Goal: Information Seeking & Learning: Compare options

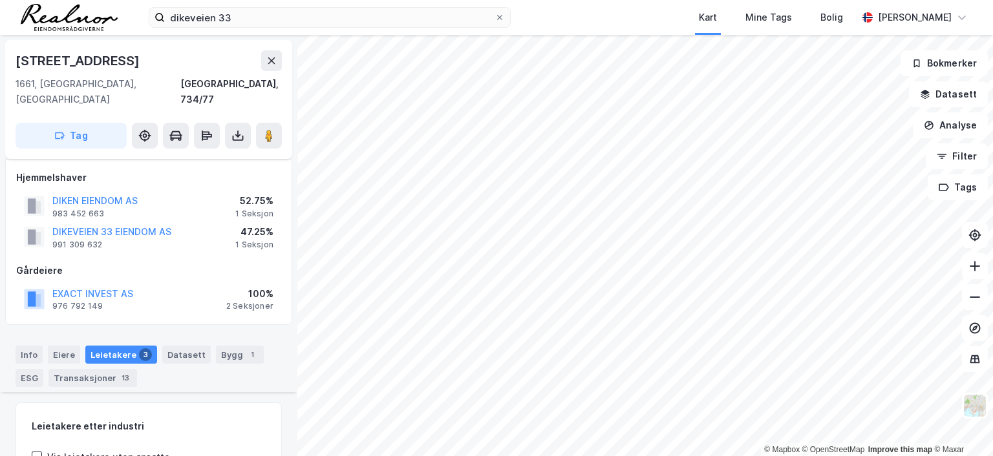
scroll to position [353, 0]
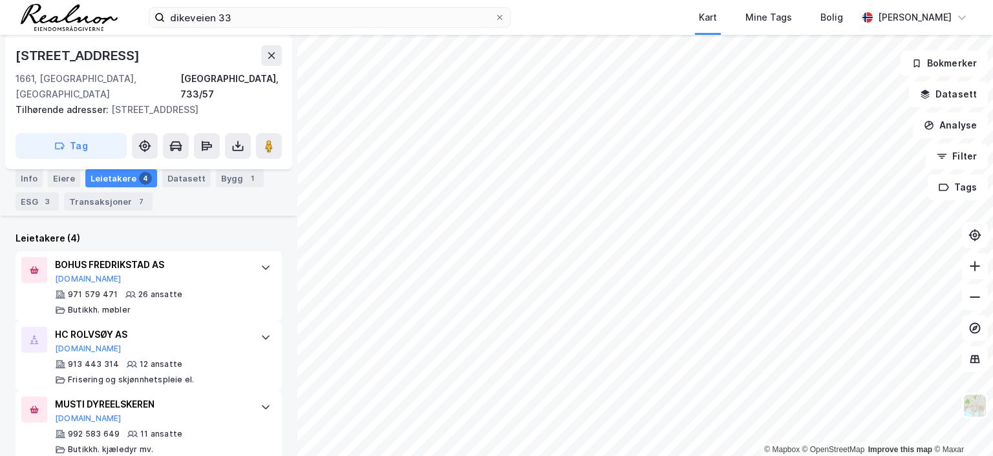
scroll to position [423, 0]
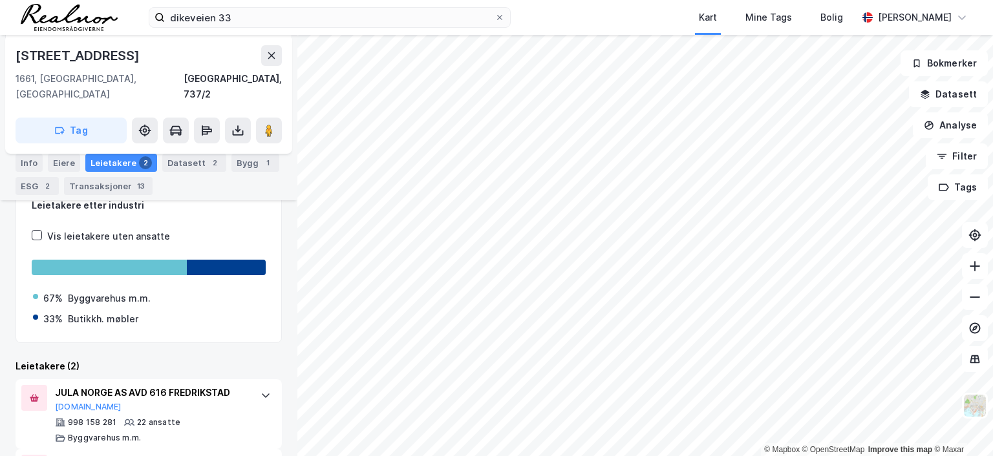
scroll to position [273, 0]
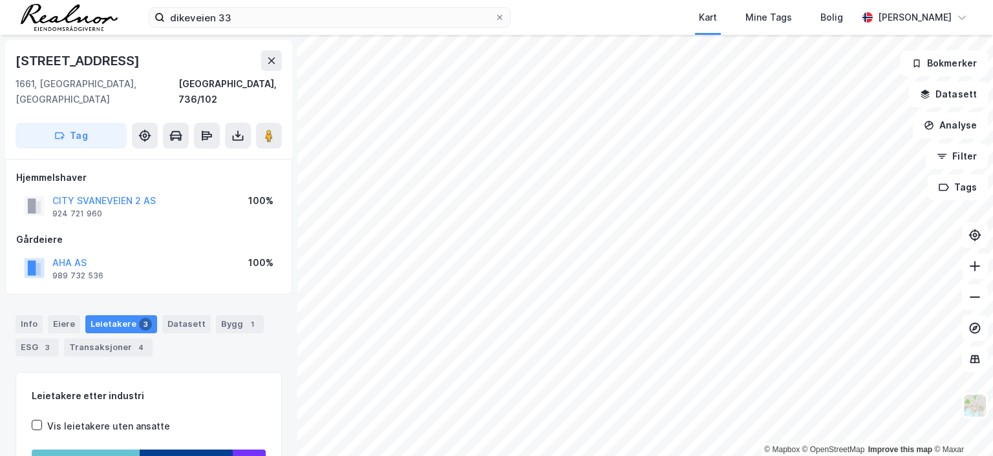
scroll to position [1, 0]
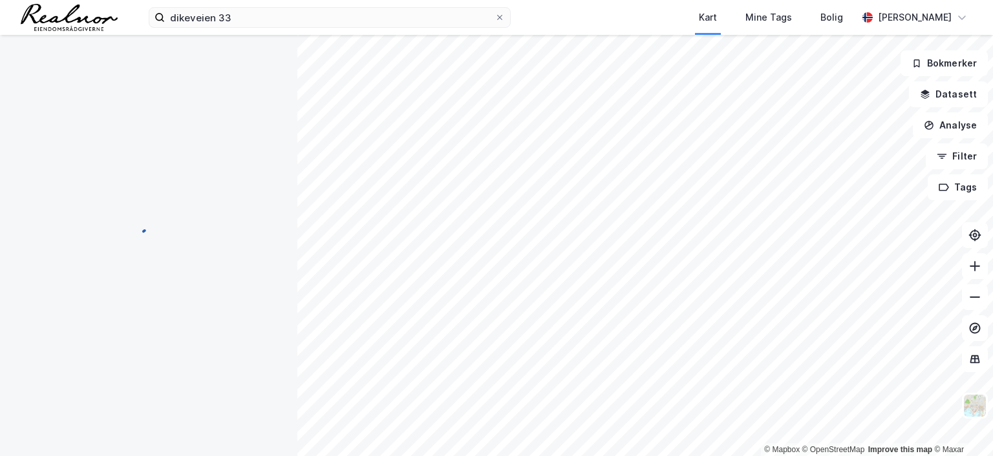
scroll to position [1, 0]
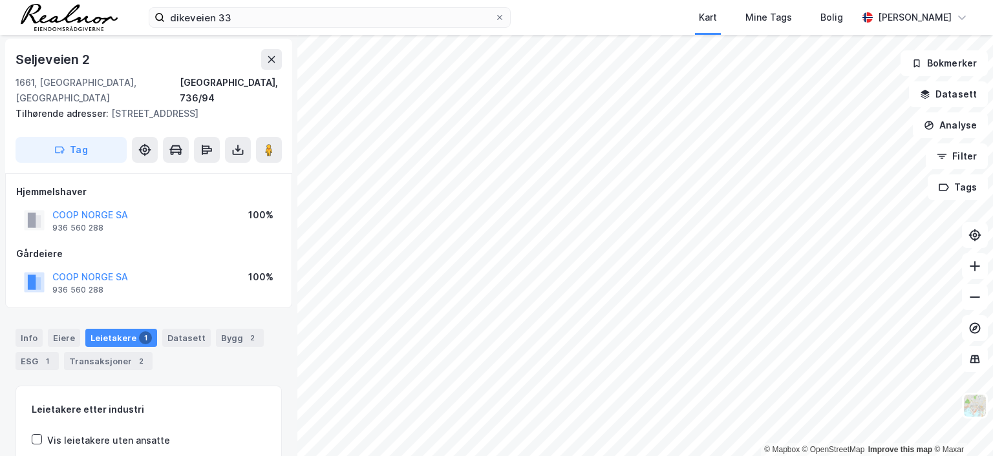
scroll to position [1, 0]
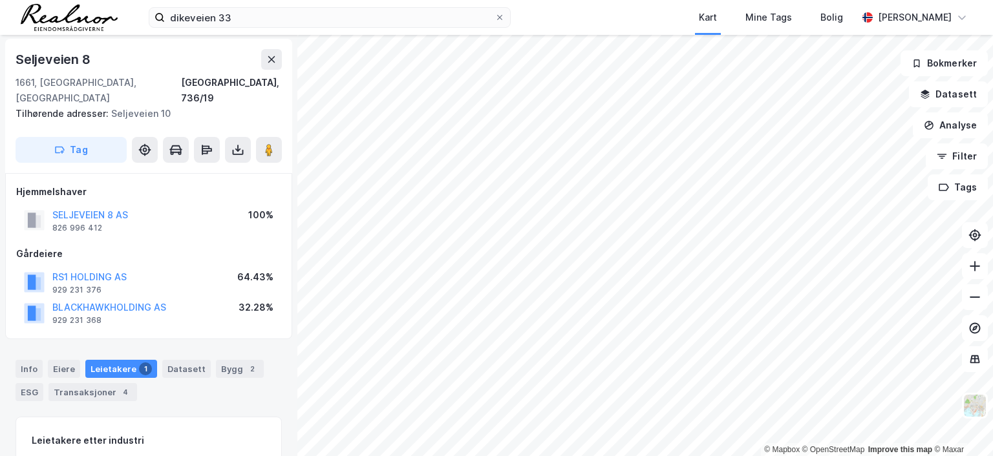
scroll to position [1, 0]
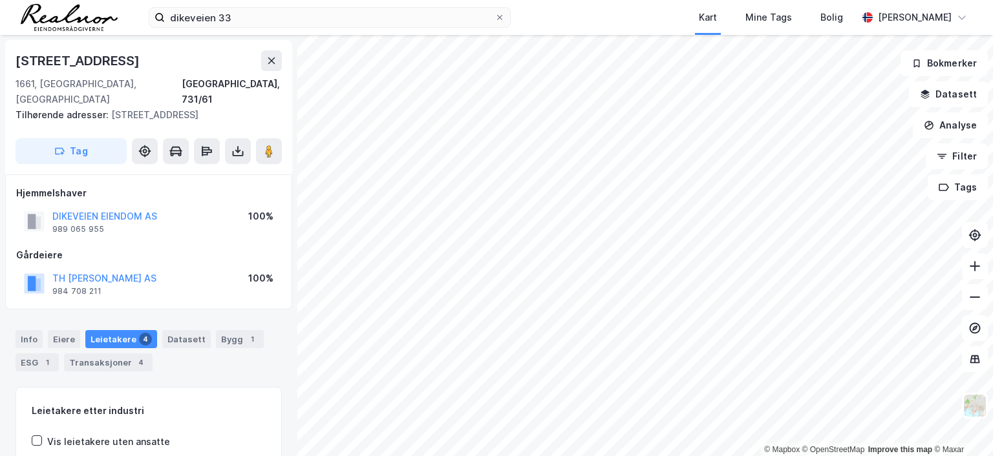
scroll to position [1, 0]
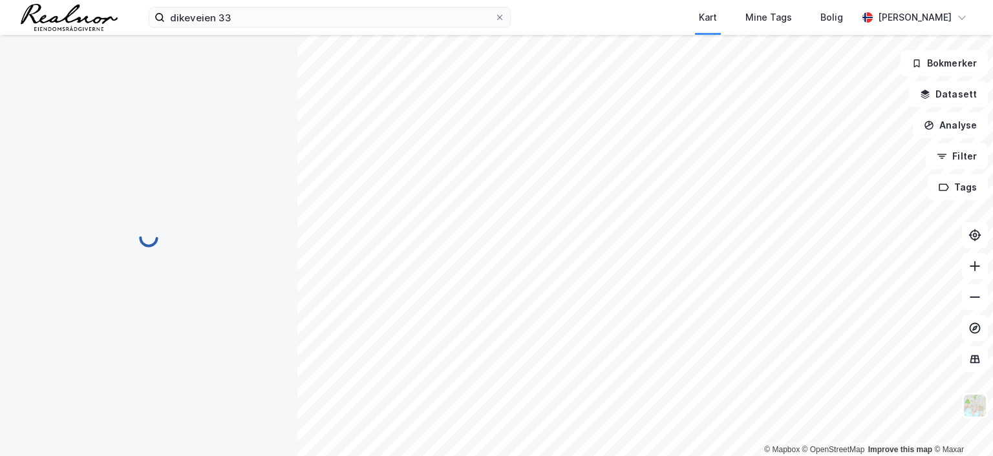
scroll to position [1, 0]
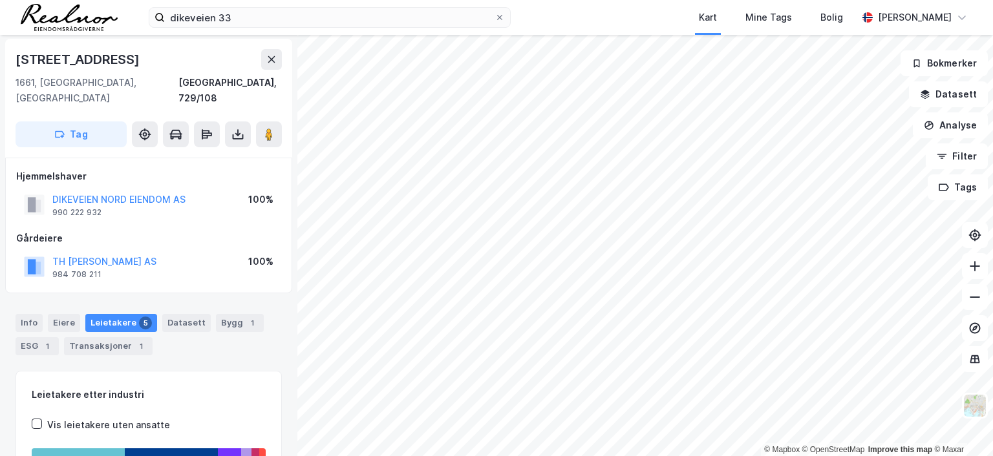
scroll to position [1, 0]
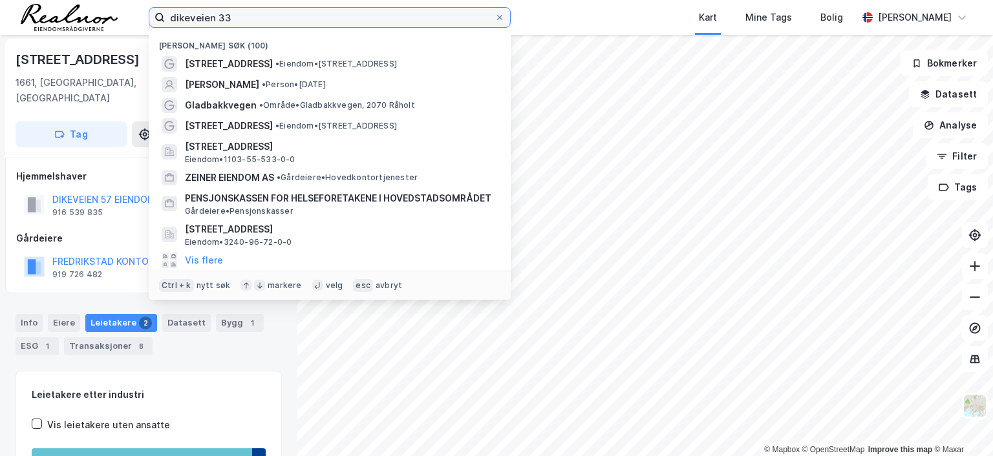
drag, startPoint x: 243, startPoint y: 17, endPoint x: 119, endPoint y: 16, distance: 124.1
click at [119, 16] on div "dikeveien 33 Nylige søk (100) Dikeveien 33 • Eiendom • [STREET_ADDRESS], 1661 […" at bounding box center [496, 17] width 993 height 35
type input "s"
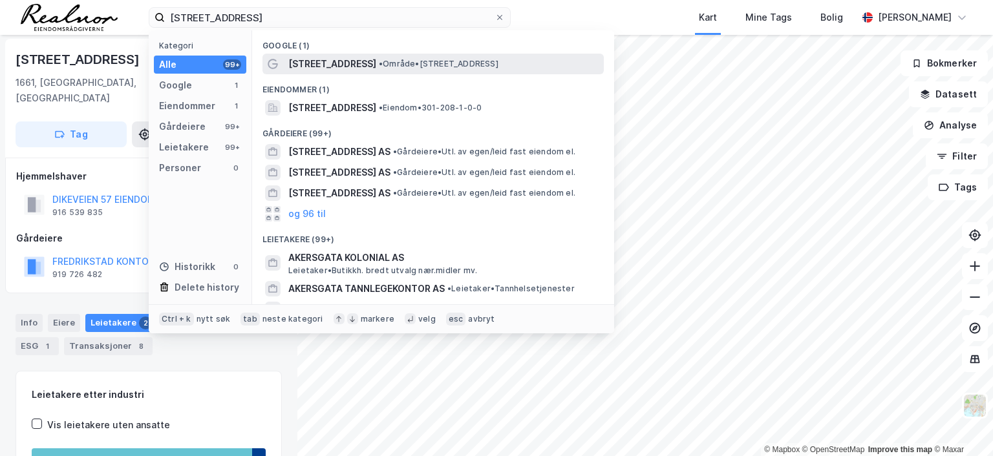
click at [336, 63] on span "[STREET_ADDRESS]" at bounding box center [332, 64] width 88 height 16
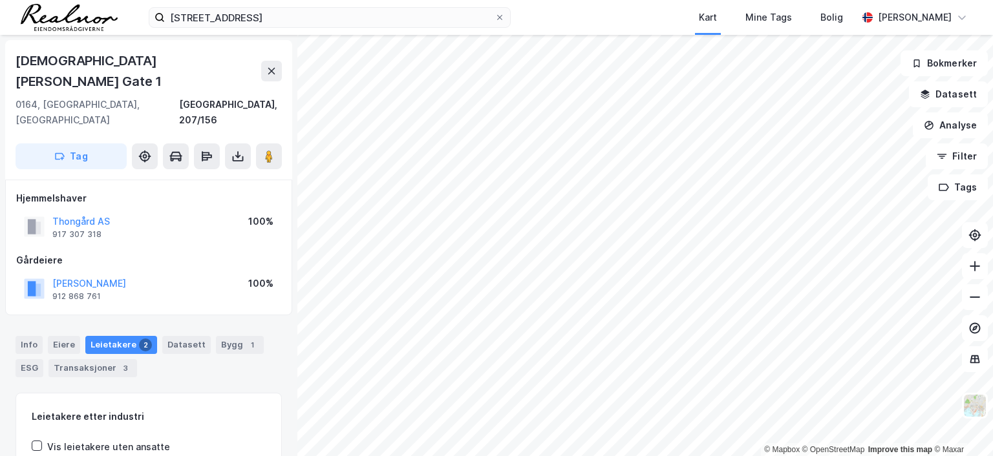
scroll to position [1, 0]
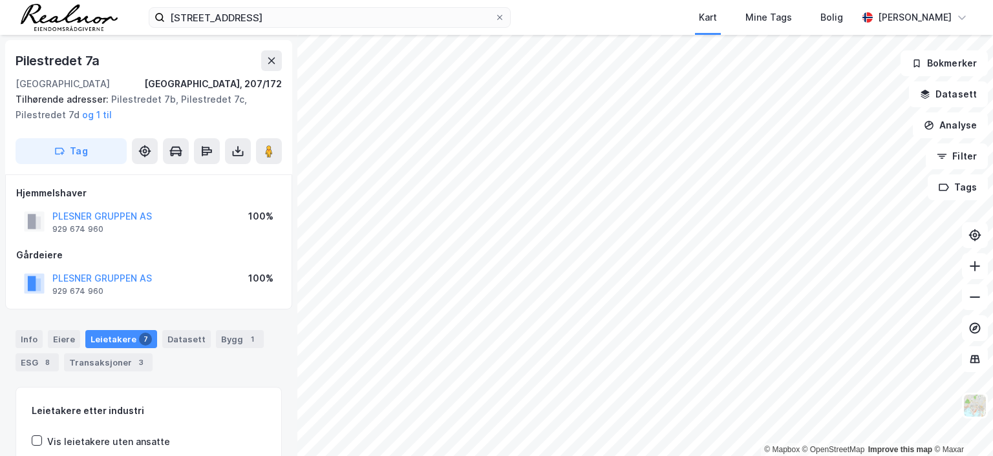
scroll to position [1, 0]
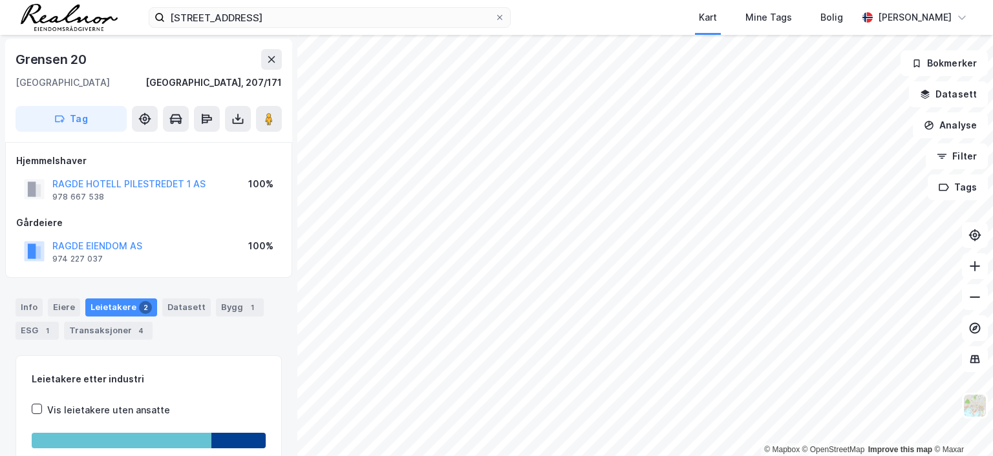
scroll to position [1, 0]
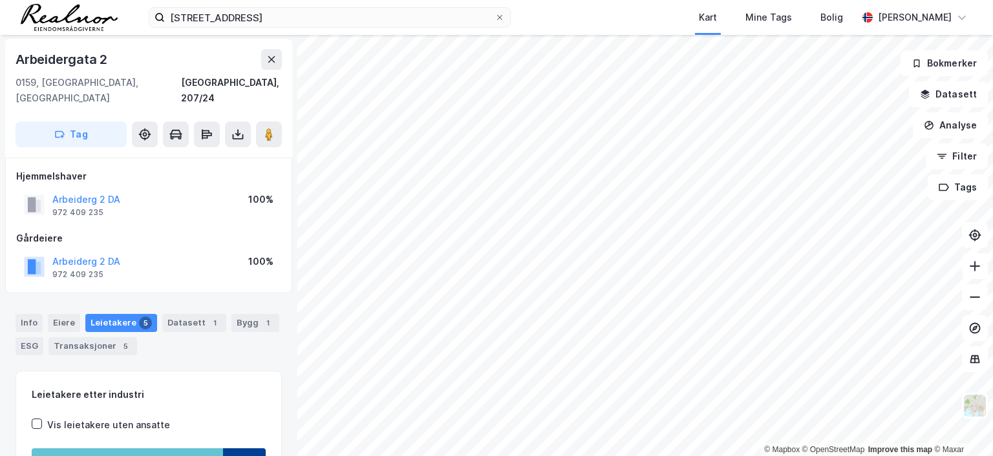
scroll to position [1, 0]
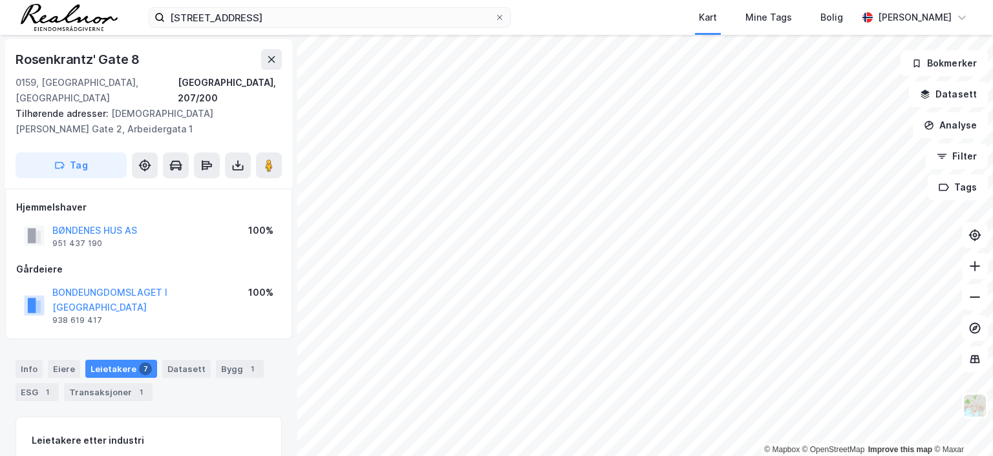
scroll to position [1, 0]
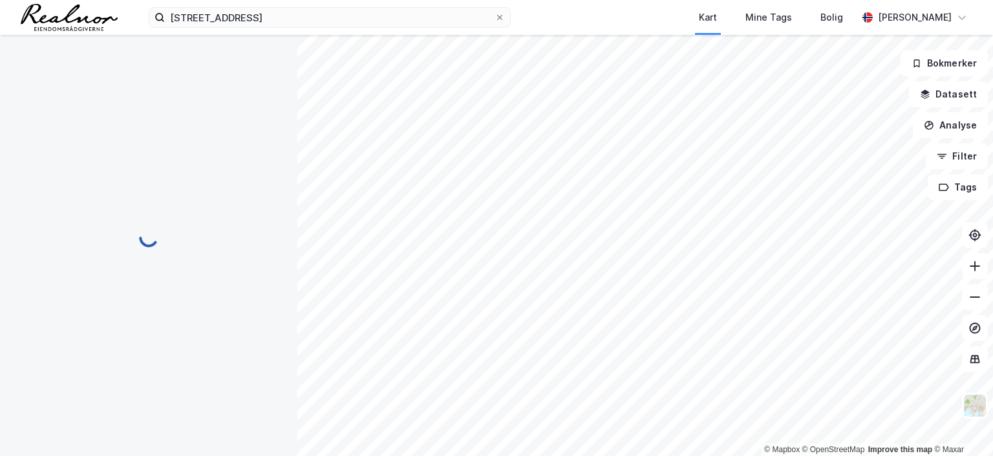
scroll to position [1, 0]
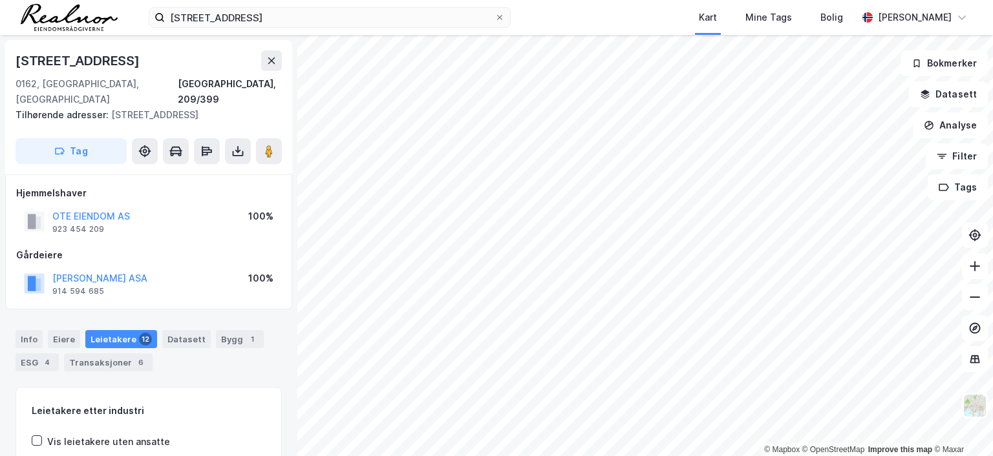
scroll to position [1, 0]
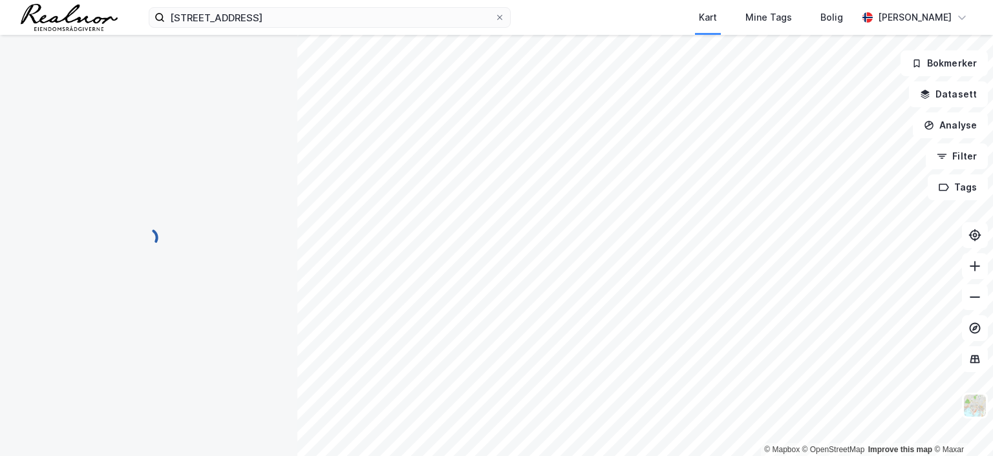
scroll to position [1, 0]
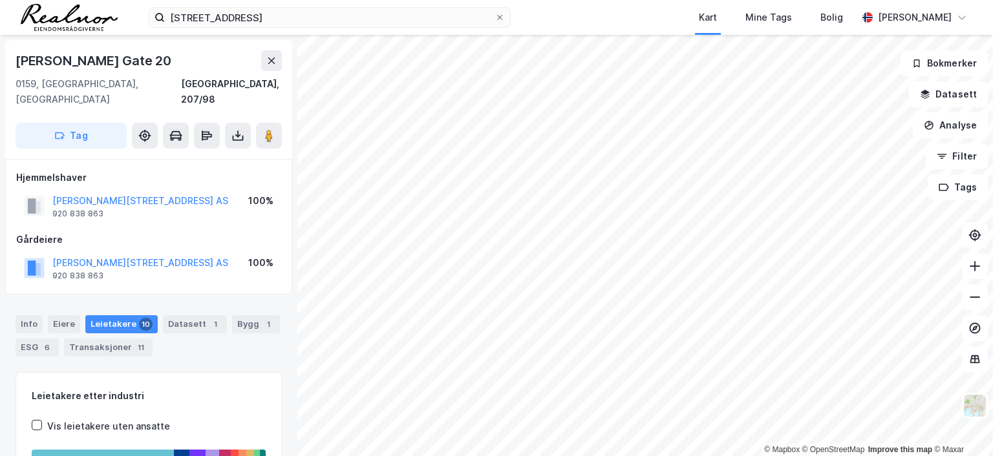
scroll to position [1, 0]
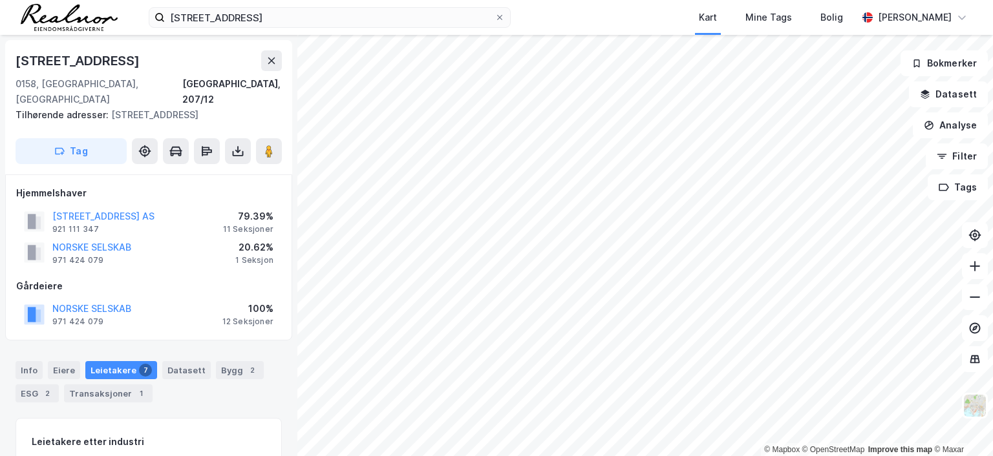
scroll to position [1, 0]
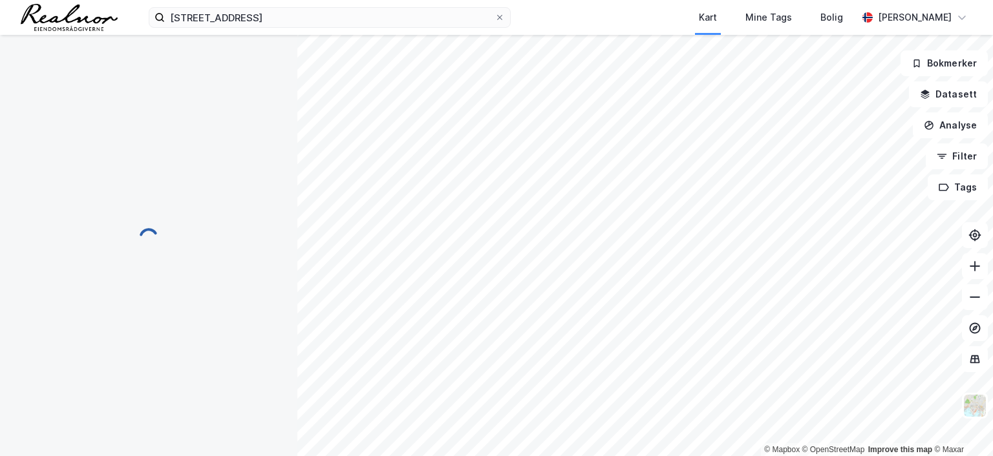
scroll to position [1, 0]
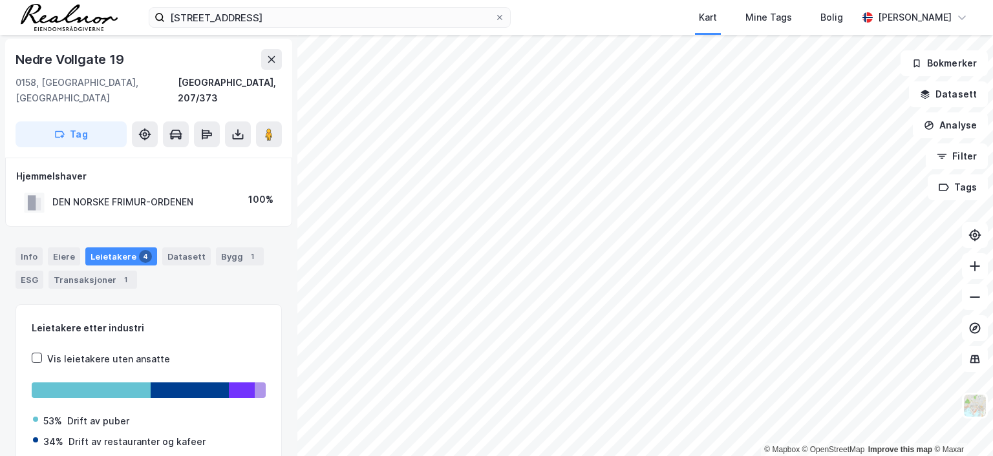
scroll to position [1, 0]
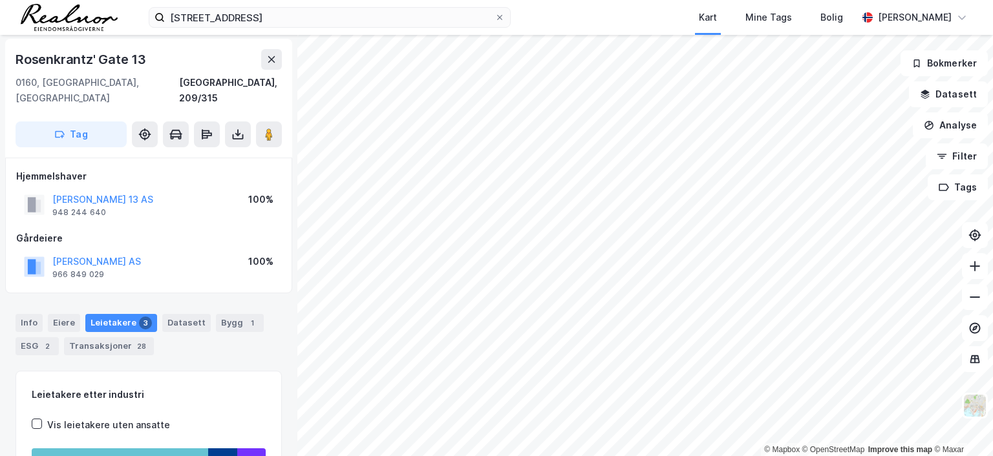
scroll to position [1, 0]
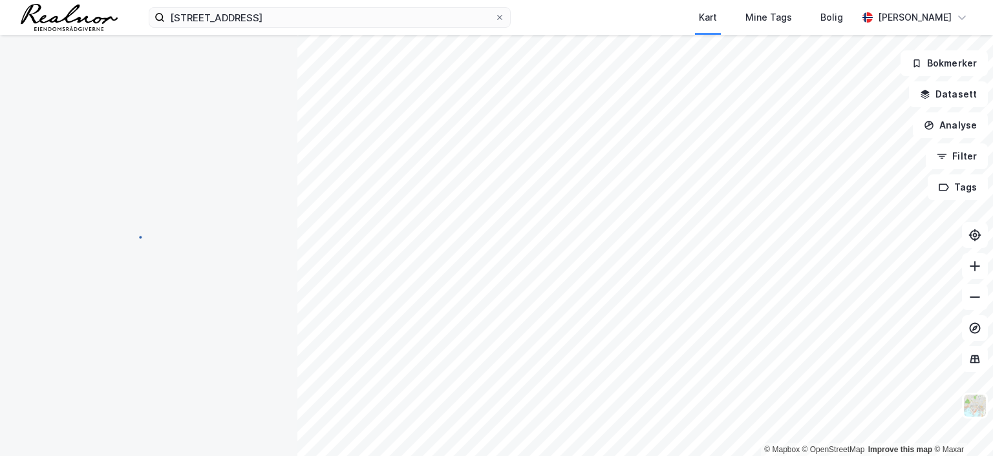
scroll to position [1, 0]
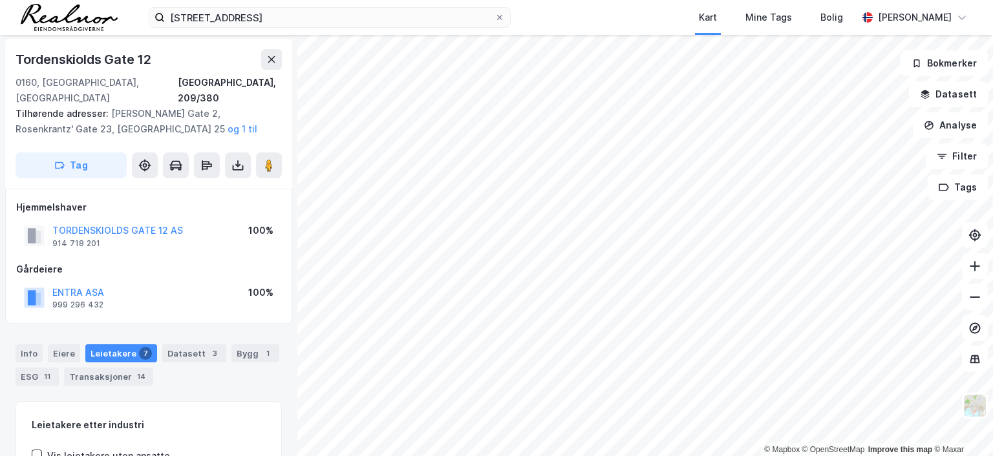
scroll to position [1, 0]
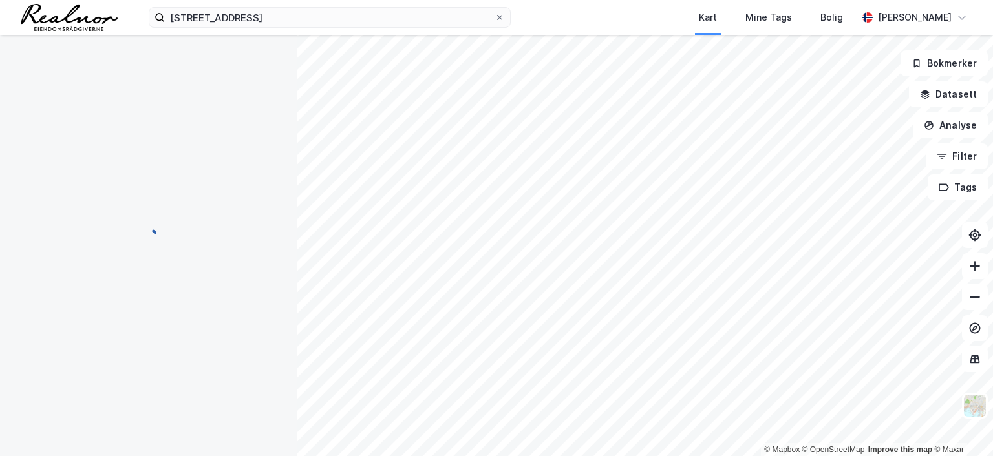
scroll to position [1, 0]
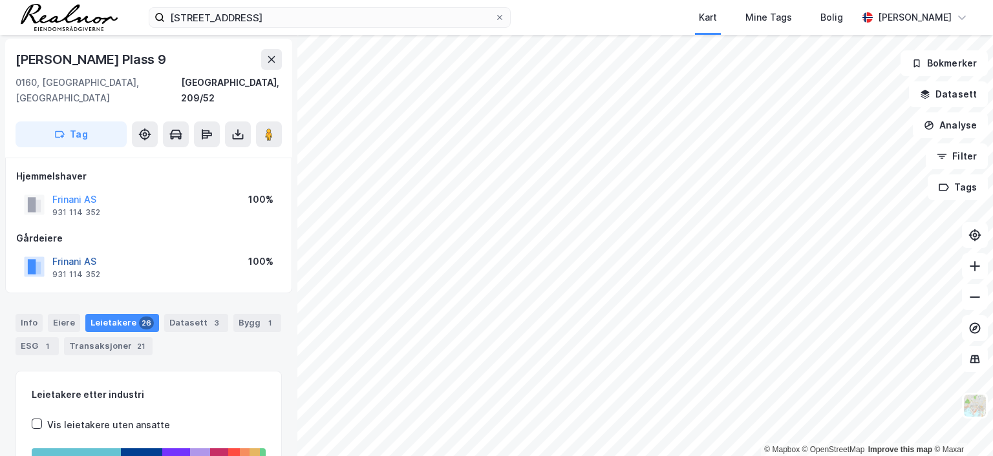
click at [0, 0] on button "Frinani AS" at bounding box center [0, 0] width 0 height 0
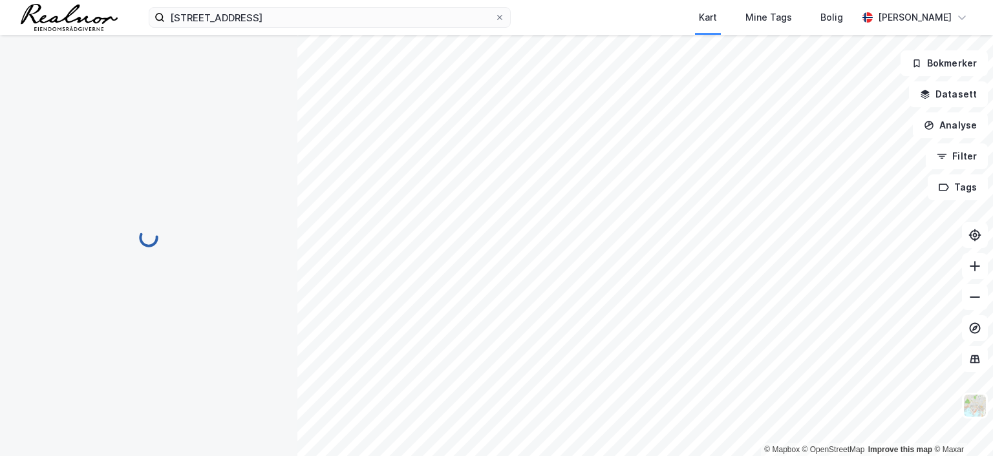
scroll to position [1, 0]
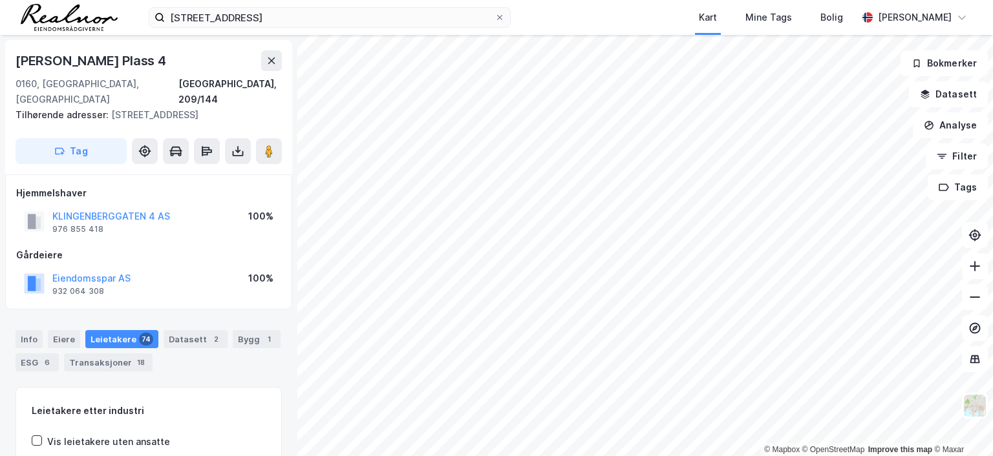
scroll to position [1, 0]
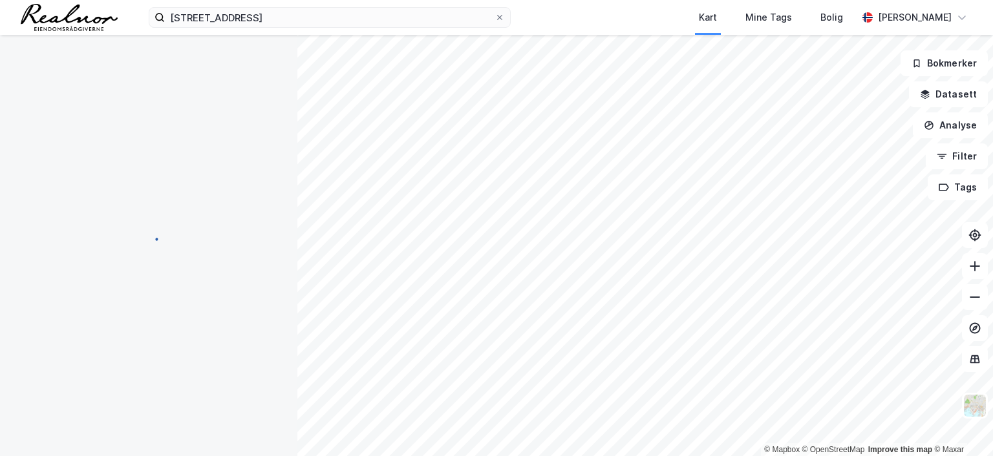
scroll to position [1, 0]
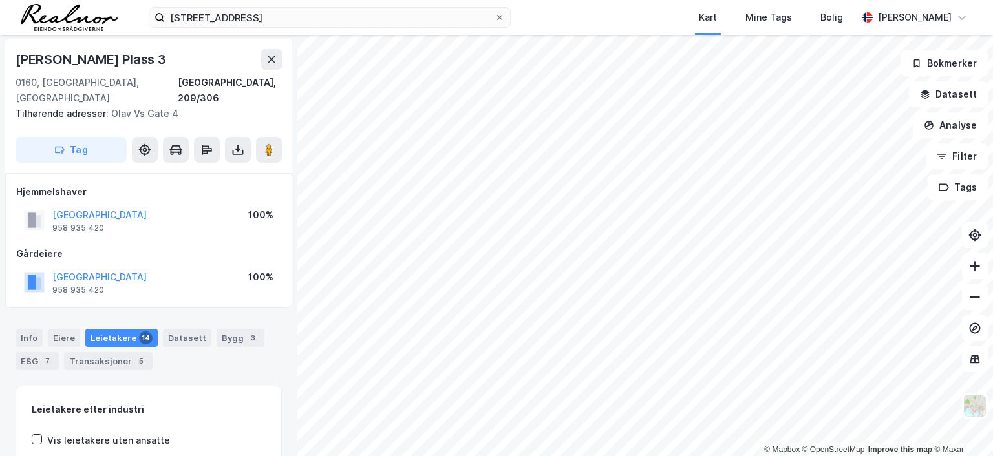
scroll to position [1, 0]
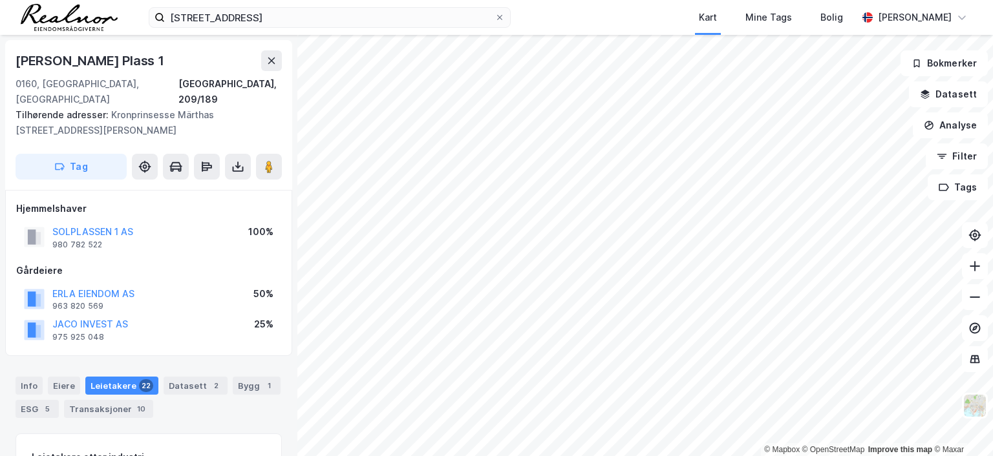
scroll to position [1, 0]
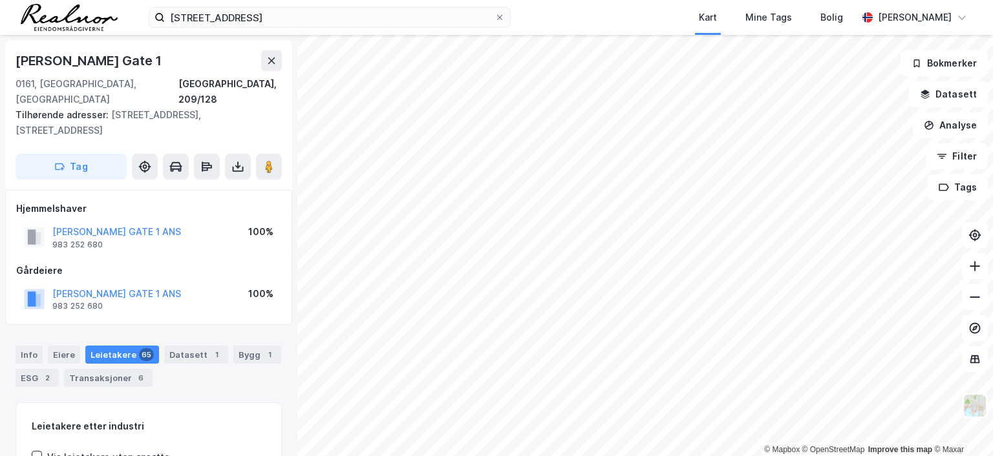
scroll to position [1, 0]
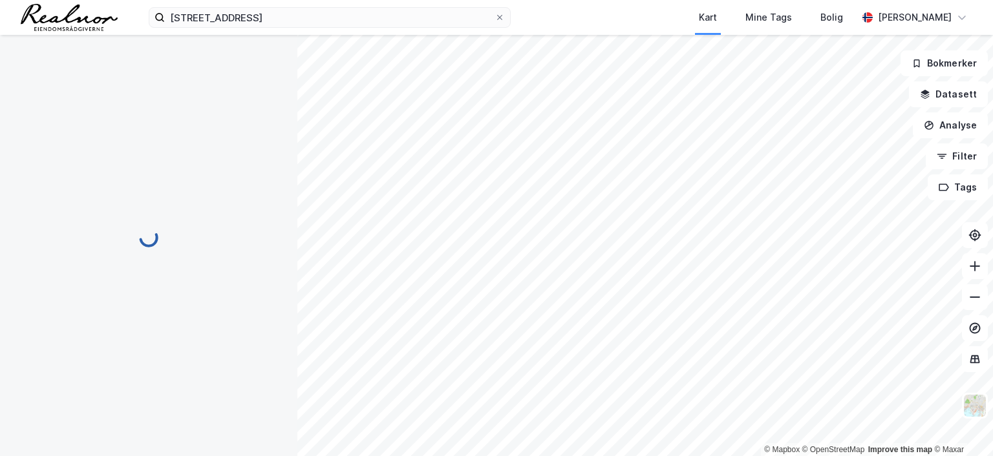
scroll to position [1, 0]
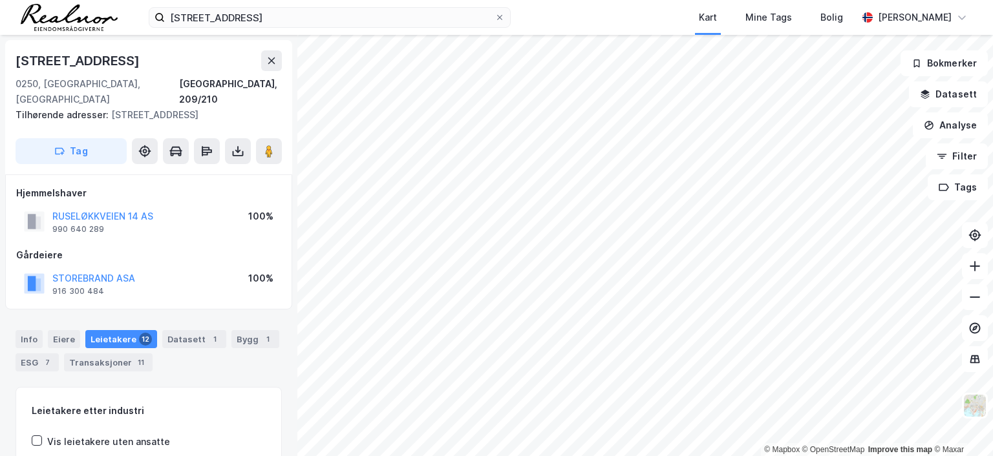
scroll to position [1, 0]
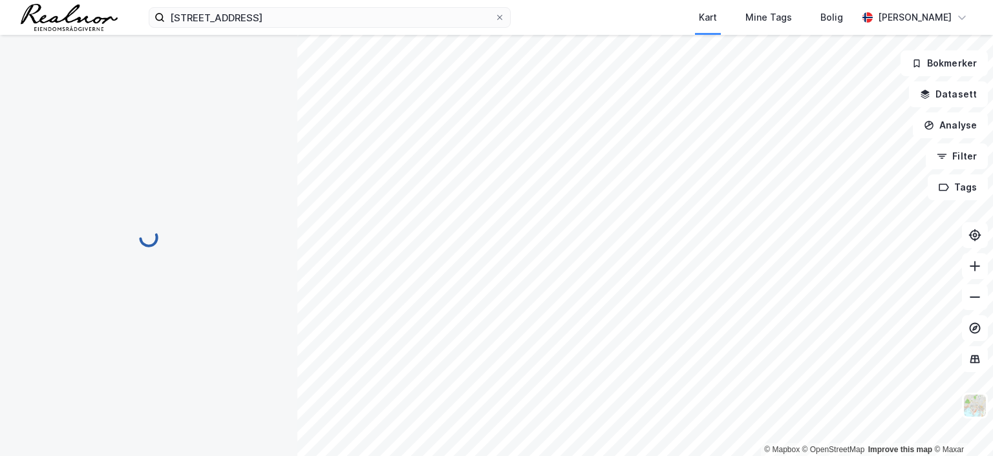
scroll to position [1, 0]
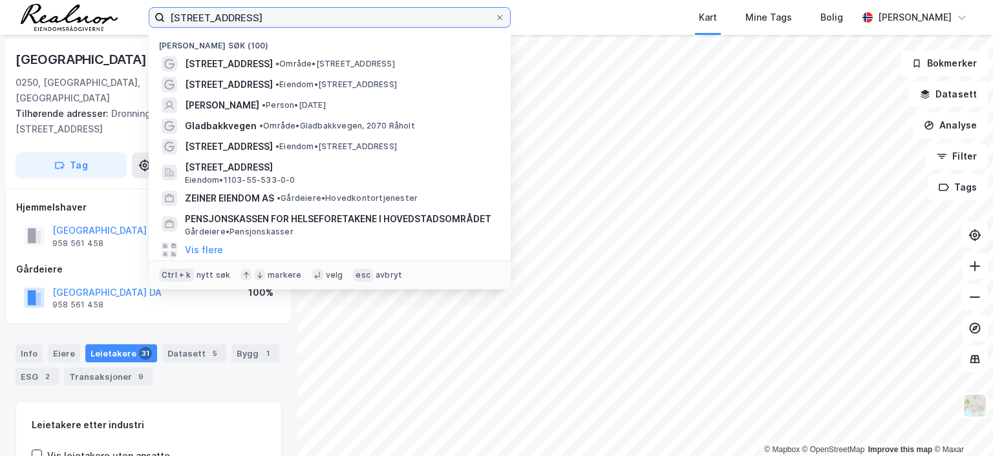
drag, startPoint x: 253, startPoint y: 21, endPoint x: 109, endPoint y: 17, distance: 143.6
click at [109, 17] on div "[STREET_ADDRESS] Nylige søk (100) [STREET_ADDRESS] • Område • [STREET_ADDRESS] …" at bounding box center [496, 17] width 993 height 35
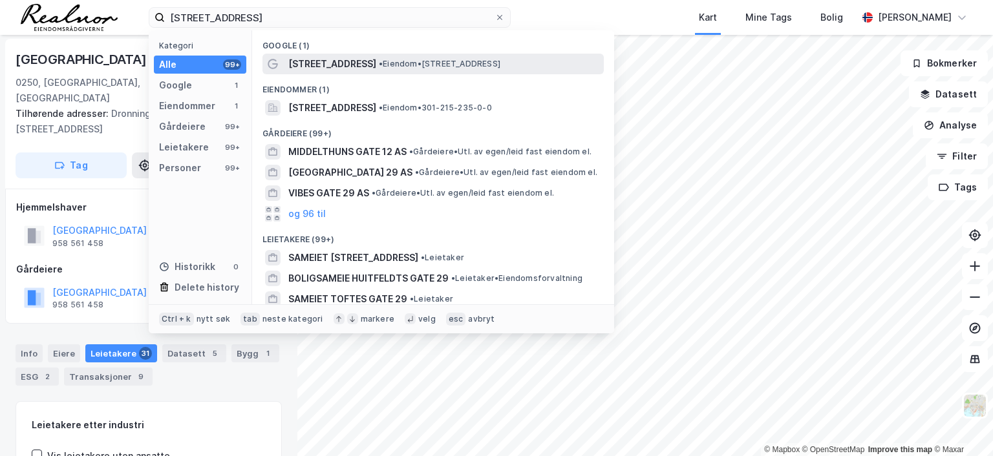
click at [376, 58] on span "[STREET_ADDRESS]" at bounding box center [332, 64] width 88 height 16
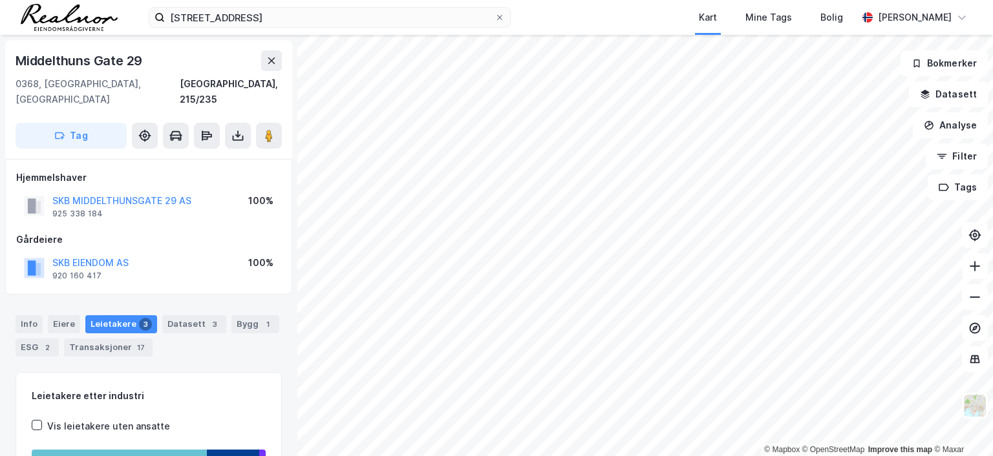
scroll to position [1, 0]
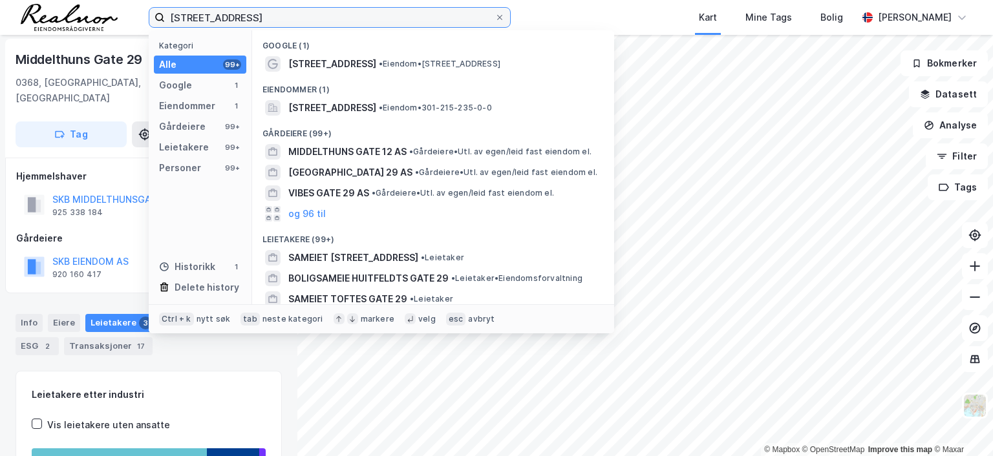
drag, startPoint x: 288, startPoint y: 11, endPoint x: 56, endPoint y: 5, distance: 232.2
click at [56, 5] on div "middelthuns gate 29 Kategori Alle 99+ Google 1 Eiendommer 1 Gårdeiere 99+ Leiet…" at bounding box center [496, 17] width 993 height 35
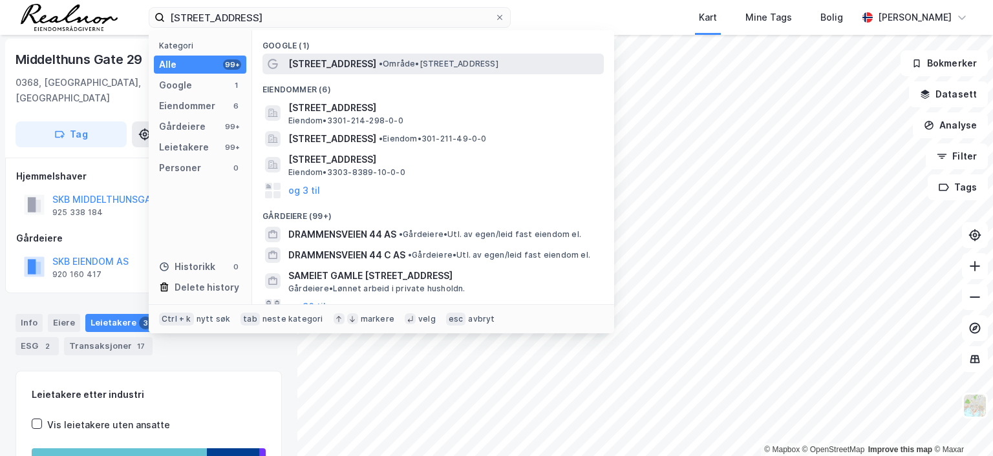
click at [350, 59] on span "[STREET_ADDRESS]" at bounding box center [332, 64] width 88 height 16
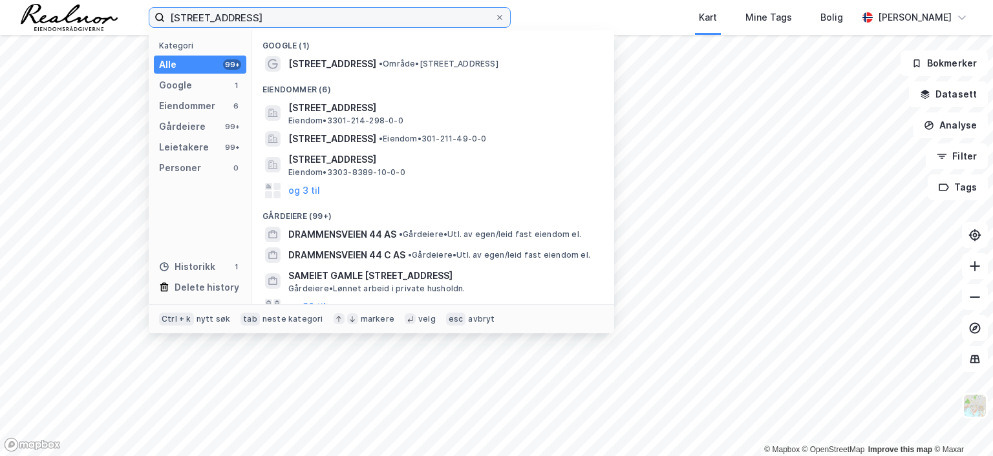
click at [281, 17] on input "[STREET_ADDRESS]" at bounding box center [330, 17] width 330 height 19
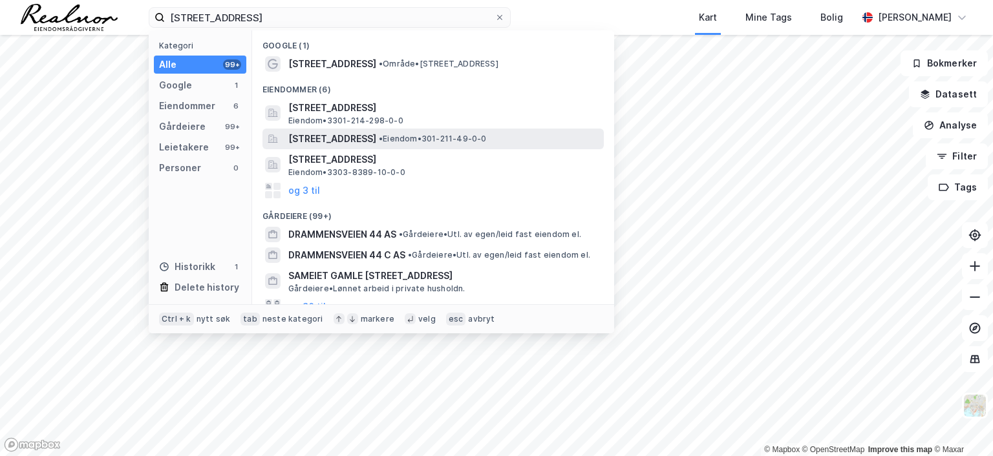
click at [376, 142] on span "[STREET_ADDRESS]" at bounding box center [332, 139] width 88 height 16
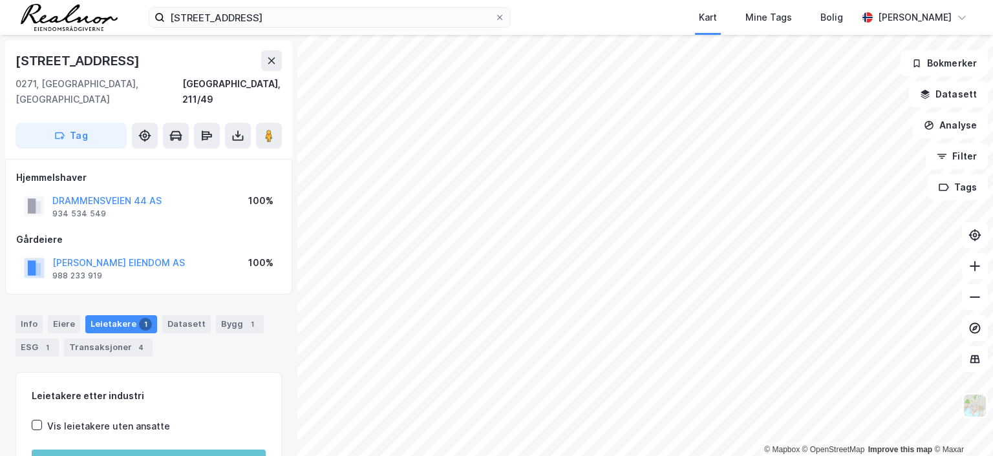
scroll to position [1, 0]
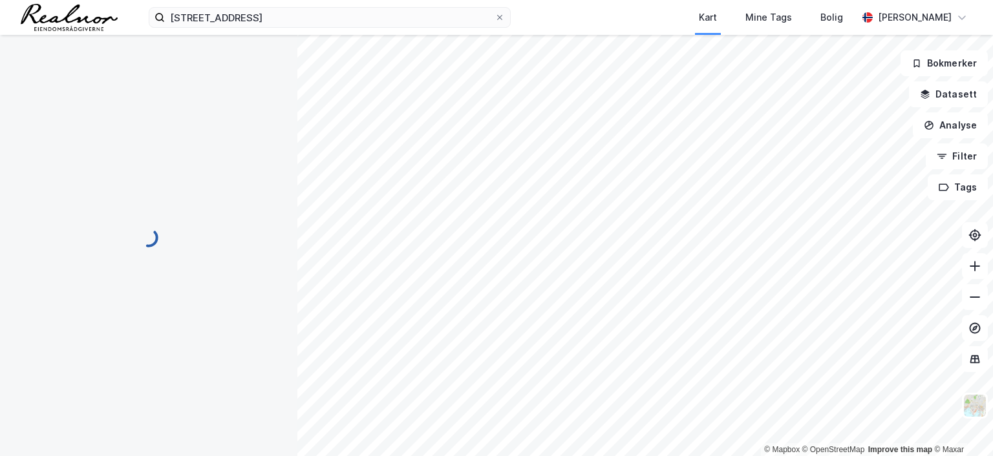
scroll to position [1, 0]
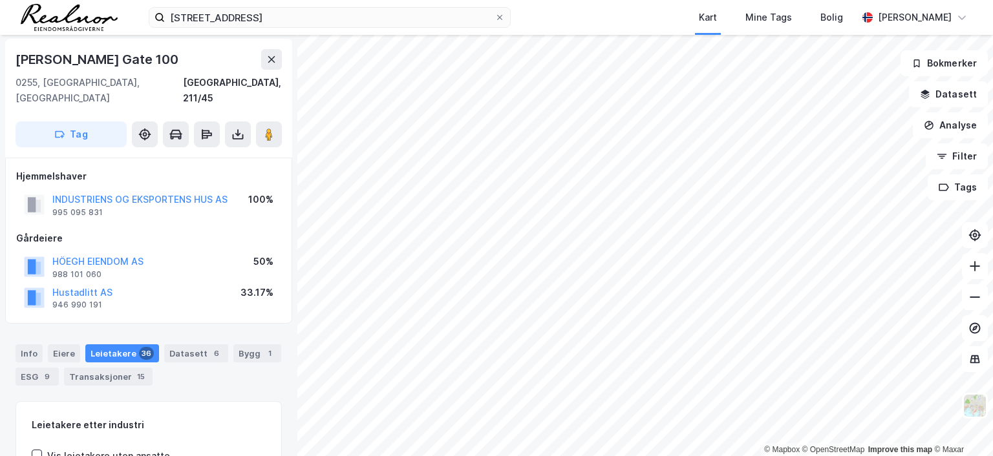
scroll to position [1, 0]
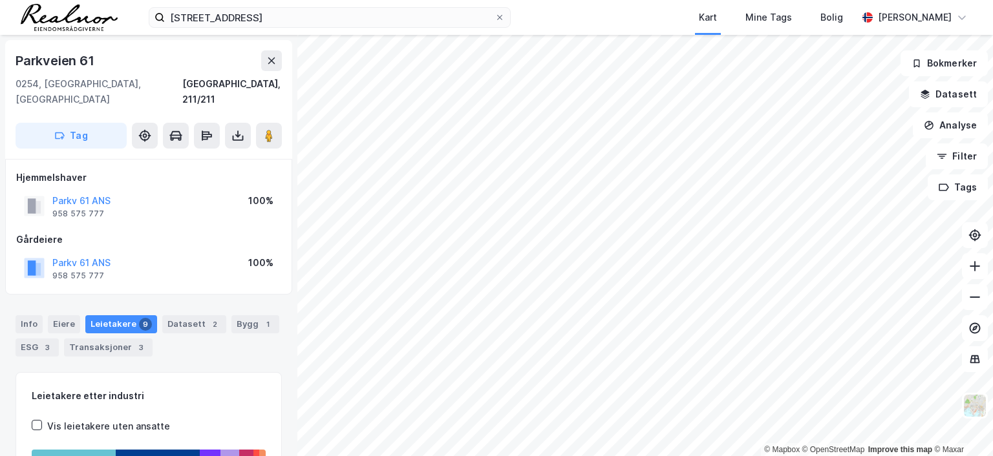
scroll to position [1, 0]
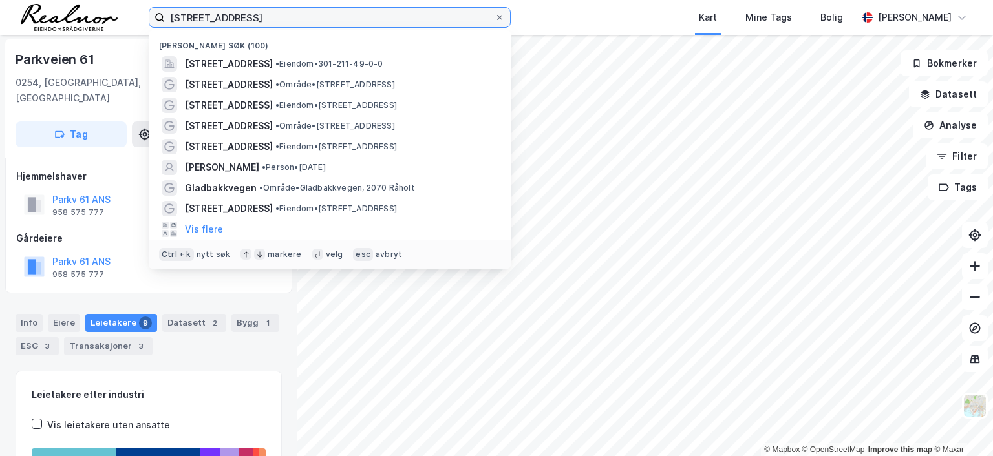
drag, startPoint x: 286, startPoint y: 15, endPoint x: 62, endPoint y: 12, distance: 223.7
click at [62, 12] on div "[STREET_ADDRESS] Nylige søk (100) [STREET_ADDRESS] • Eiendom • 301-211-49-0-0 […" at bounding box center [496, 17] width 993 height 35
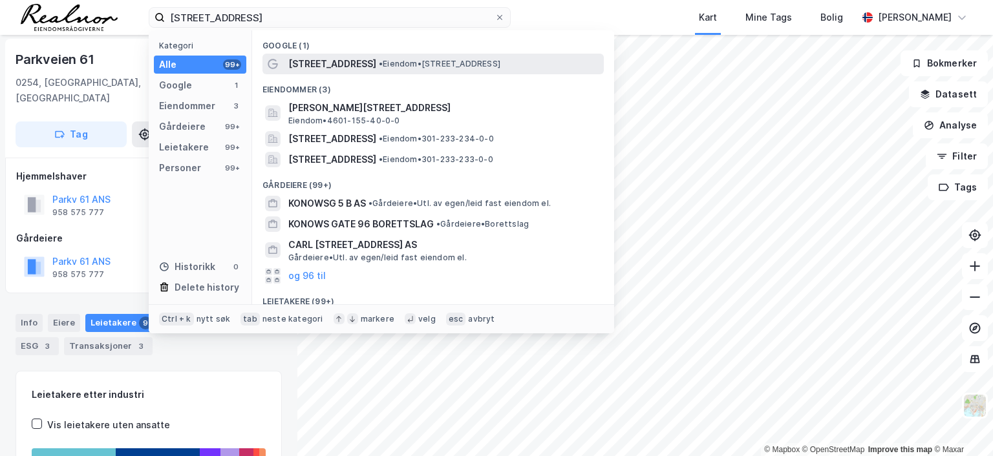
click at [406, 61] on span "• Eiendom • [STREET_ADDRESS]" at bounding box center [440, 64] width 122 height 10
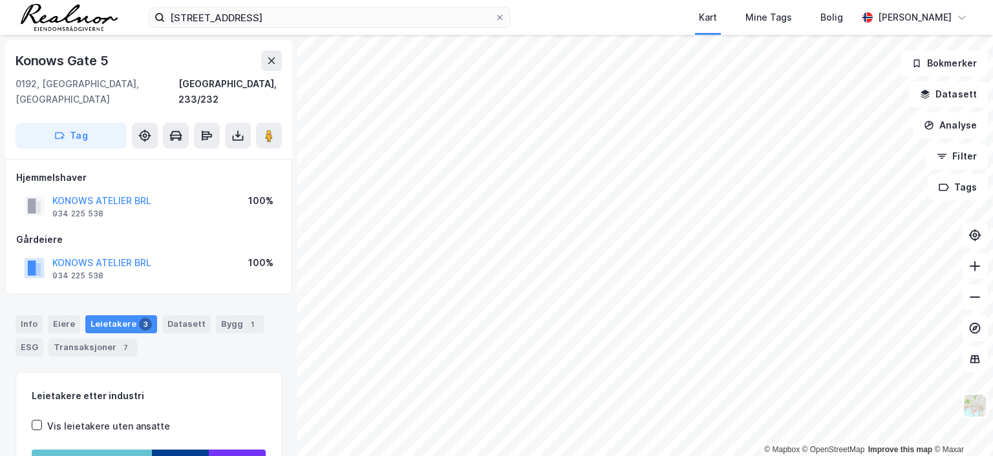
scroll to position [1, 0]
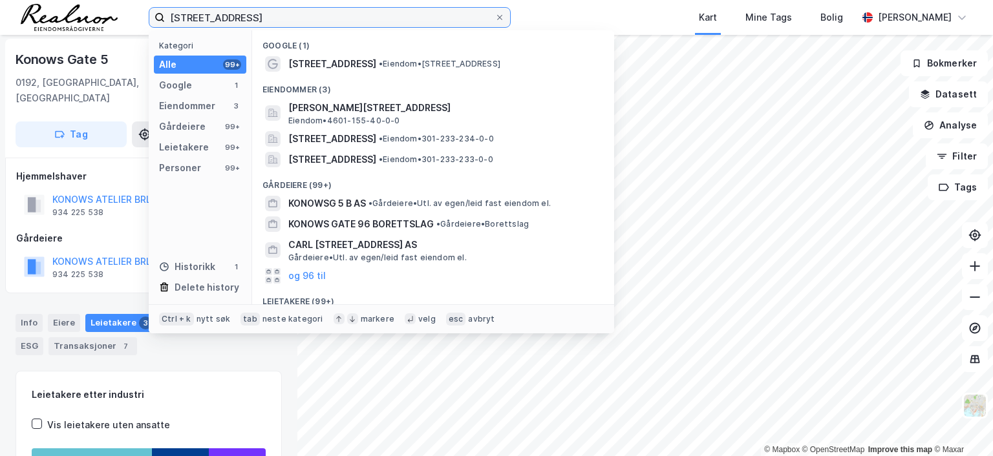
drag, startPoint x: 251, startPoint y: 15, endPoint x: 105, endPoint y: 17, distance: 146.8
click at [105, 17] on div "konows gate 5 Kategori Alle 99+ Google 1 Eiendommer 3 Gårdeiere 99+ Leietakere …" at bounding box center [496, 17] width 993 height 35
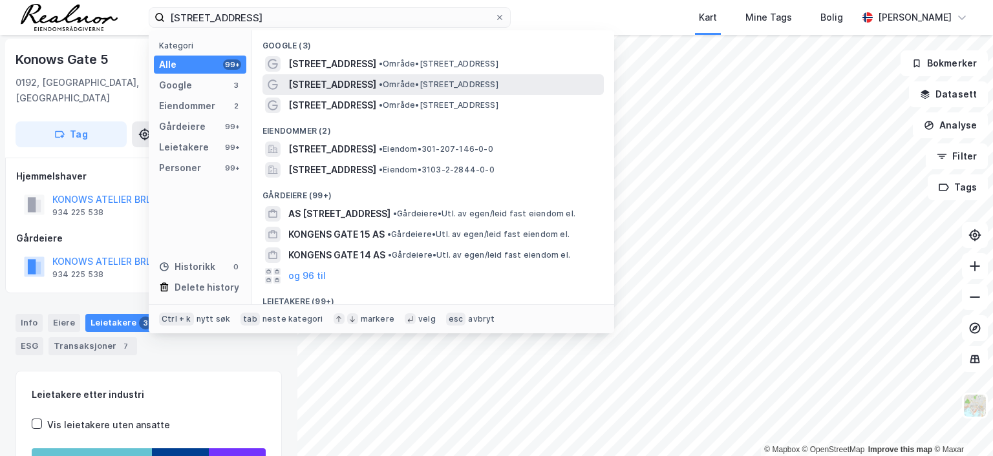
click at [341, 78] on span "[STREET_ADDRESS]" at bounding box center [332, 85] width 88 height 16
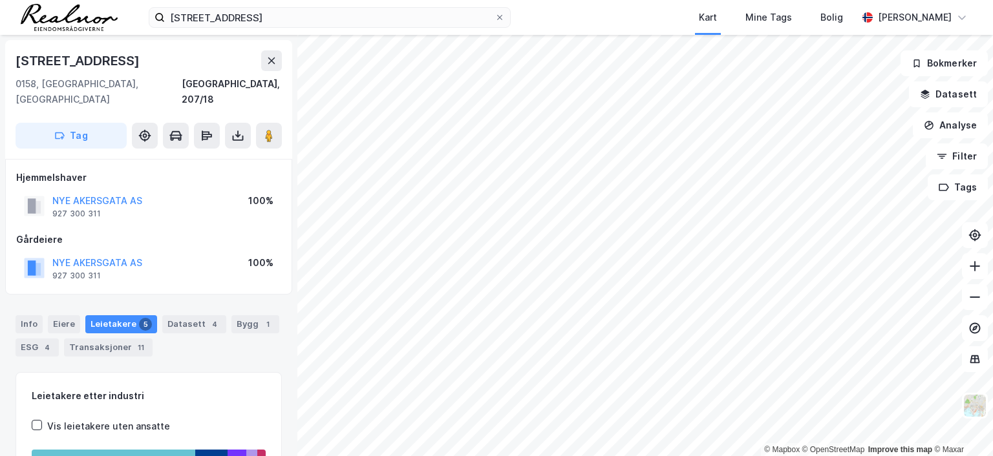
scroll to position [1, 0]
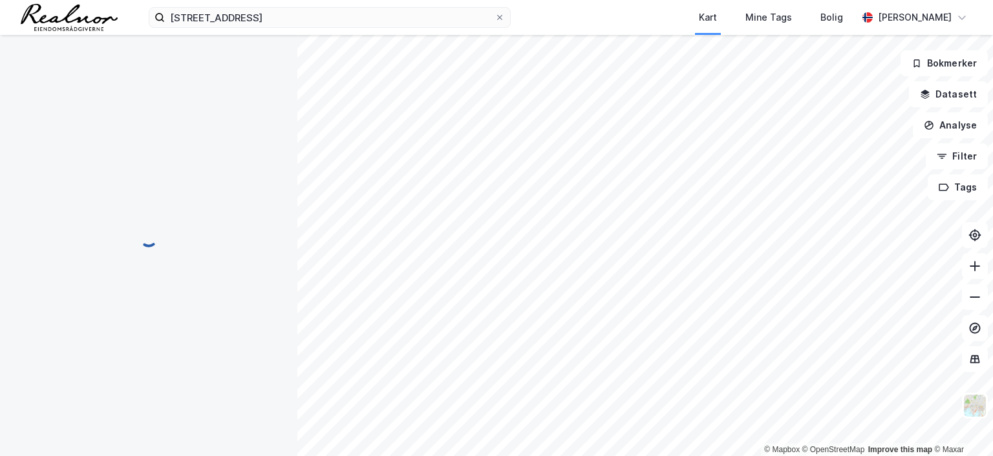
scroll to position [1, 0]
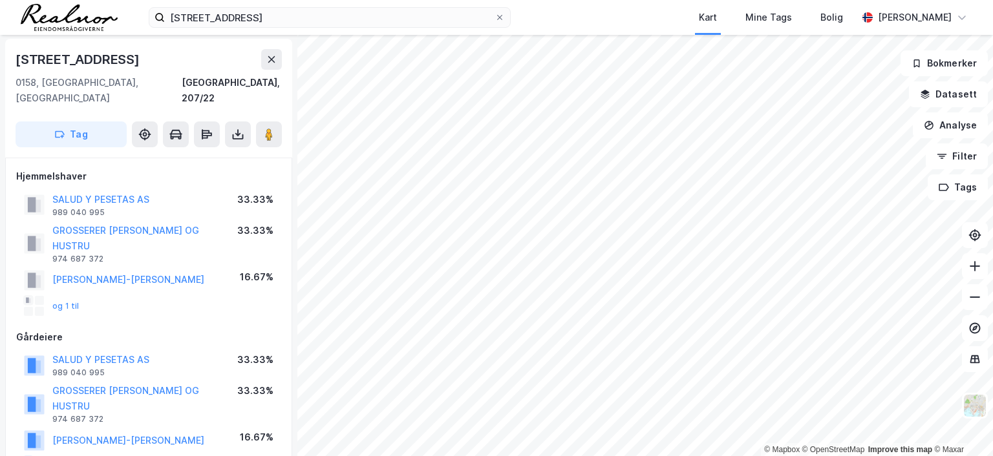
scroll to position [1, 0]
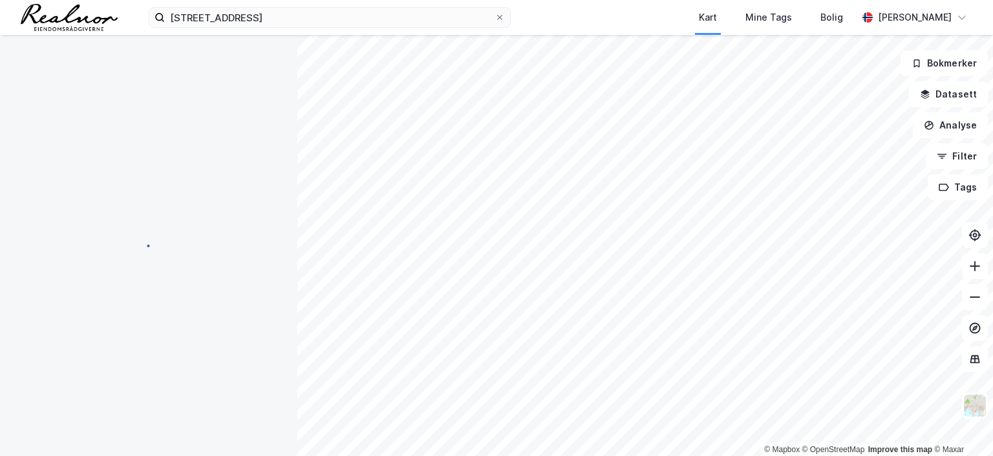
scroll to position [1, 0]
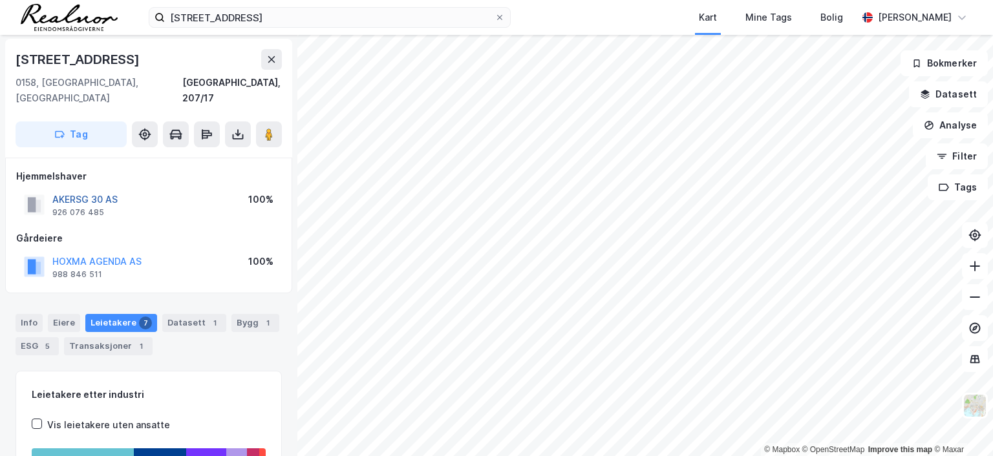
click at [0, 0] on button "AKERSG 30 AS" at bounding box center [0, 0] width 0 height 0
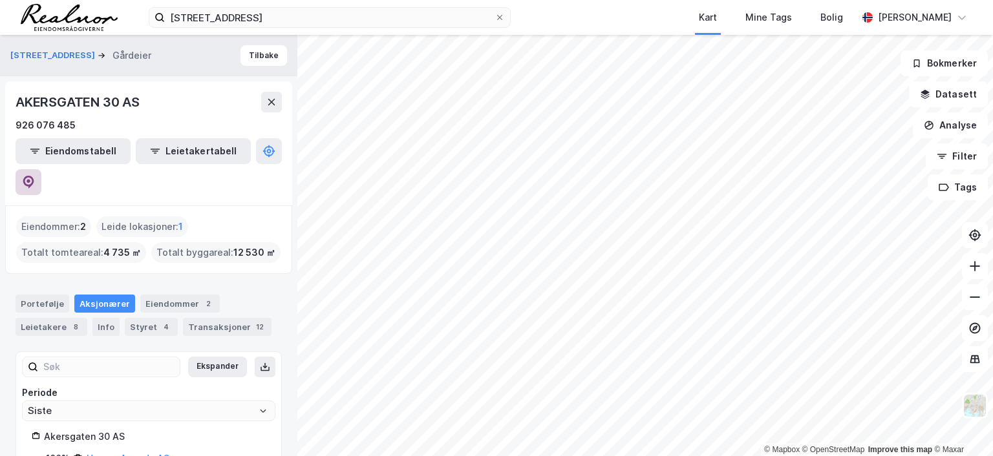
click at [35, 176] on icon at bounding box center [28, 182] width 13 height 13
click at [259, 52] on button "Tilbake" at bounding box center [263, 55] width 47 height 21
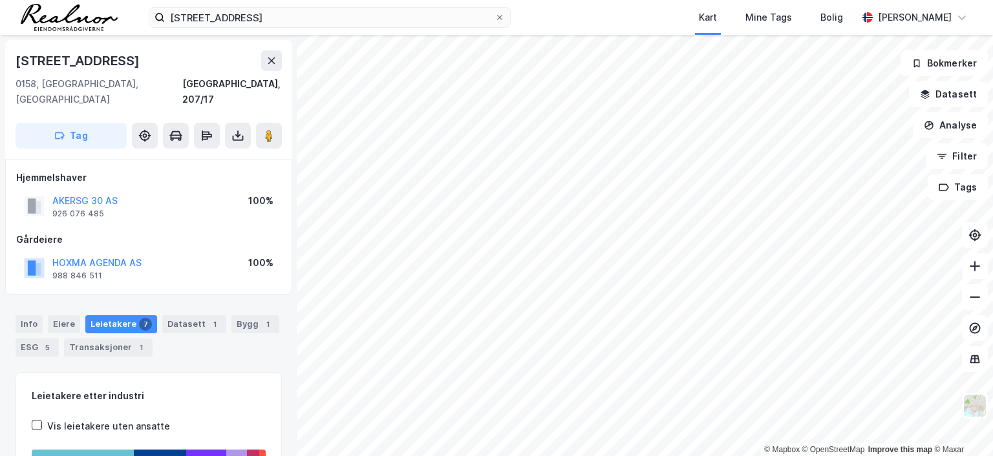
scroll to position [1, 0]
click at [0, 0] on button "HOXMA AGENDA AS" at bounding box center [0, 0] width 0 height 0
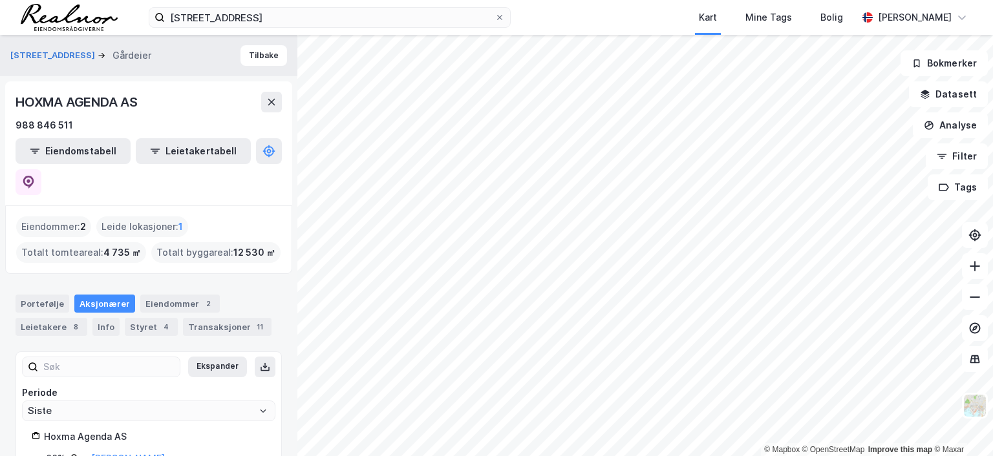
scroll to position [32, 0]
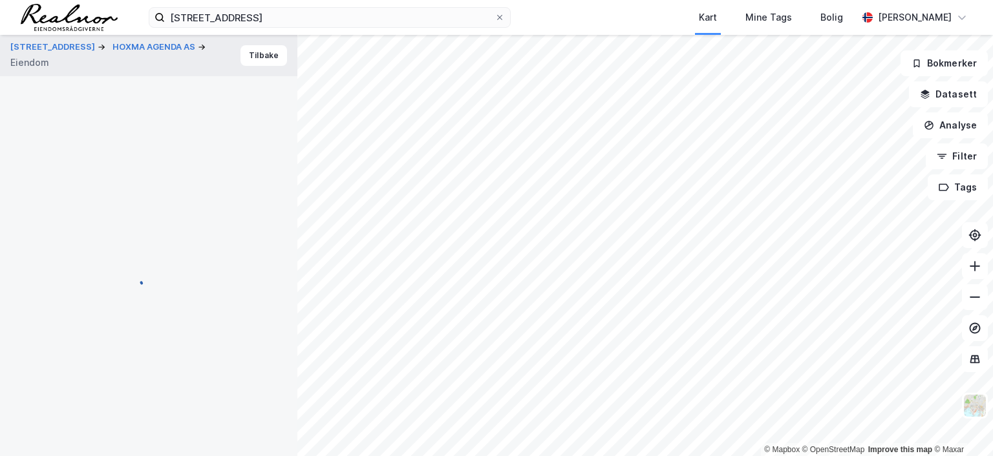
scroll to position [1, 0]
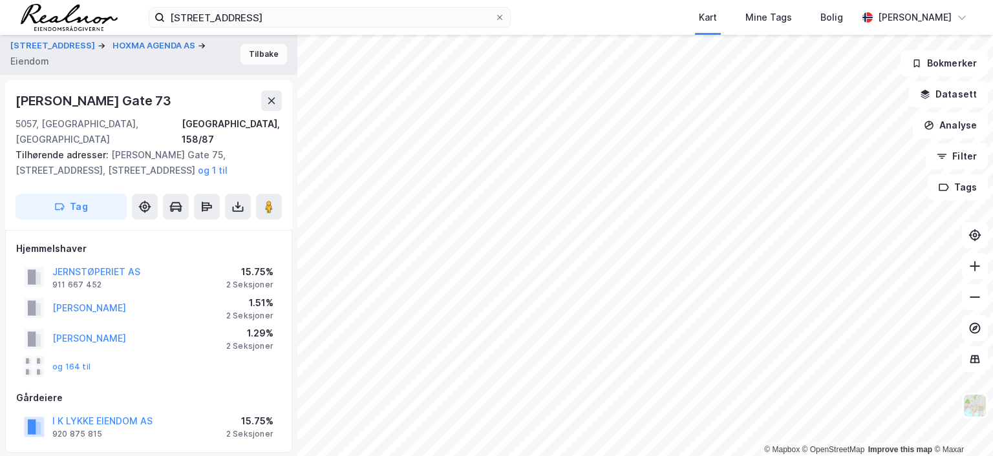
click at [255, 54] on button "Tilbake" at bounding box center [263, 54] width 47 height 21
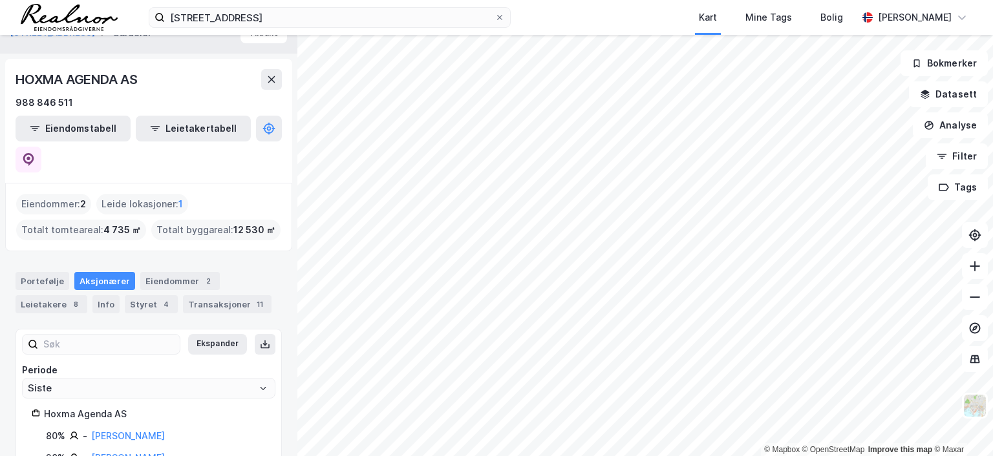
scroll to position [32, 0]
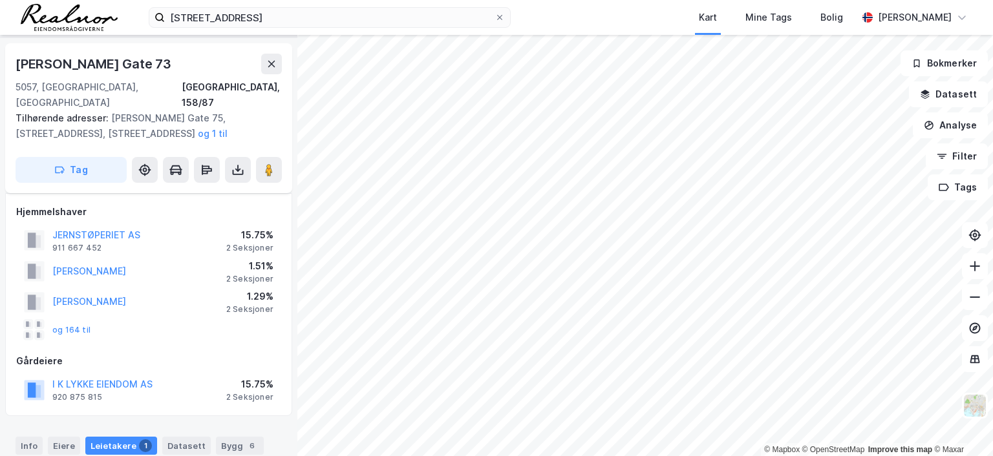
scroll to position [66, 0]
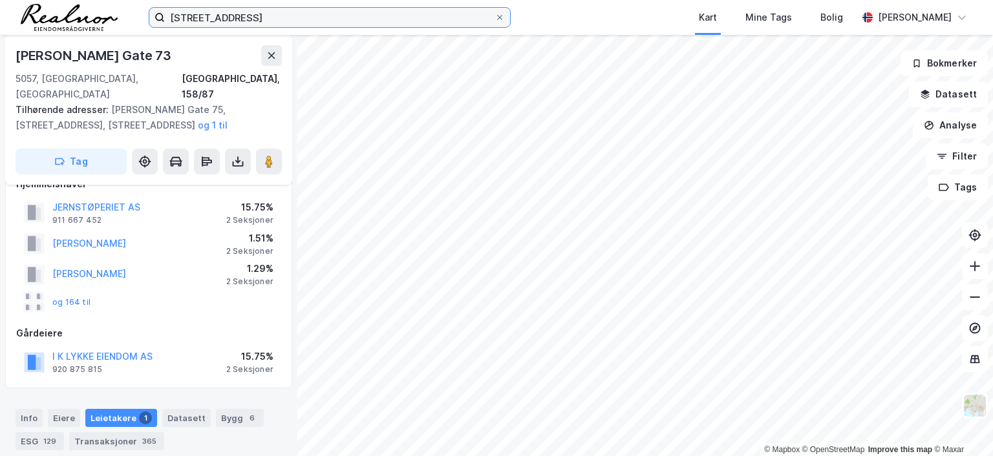
click at [266, 17] on input "[STREET_ADDRESS]" at bounding box center [330, 17] width 330 height 19
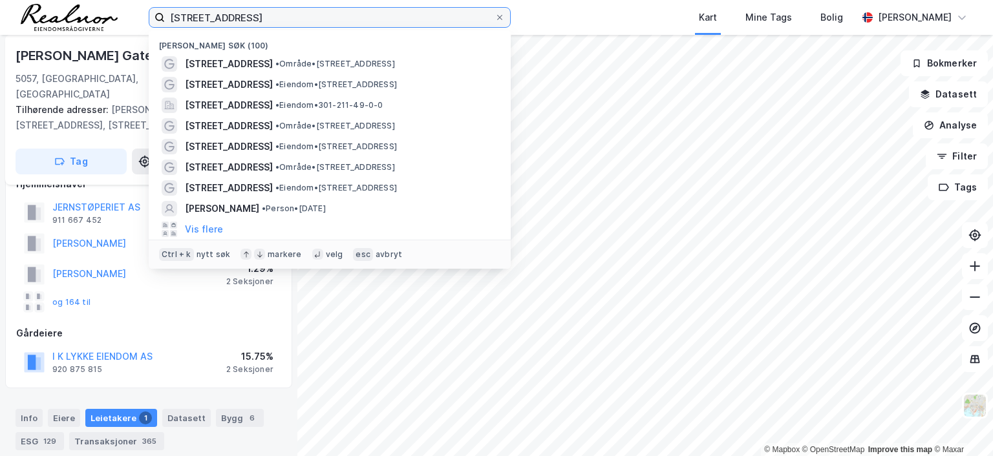
drag, startPoint x: 266, startPoint y: 16, endPoint x: 80, endPoint y: 5, distance: 187.1
click at [80, 5] on div "[STREET_ADDRESS] • Område • [STREET_ADDRESS] • Eiendom • [STREET_ADDRESS] • Eie…" at bounding box center [496, 17] width 993 height 35
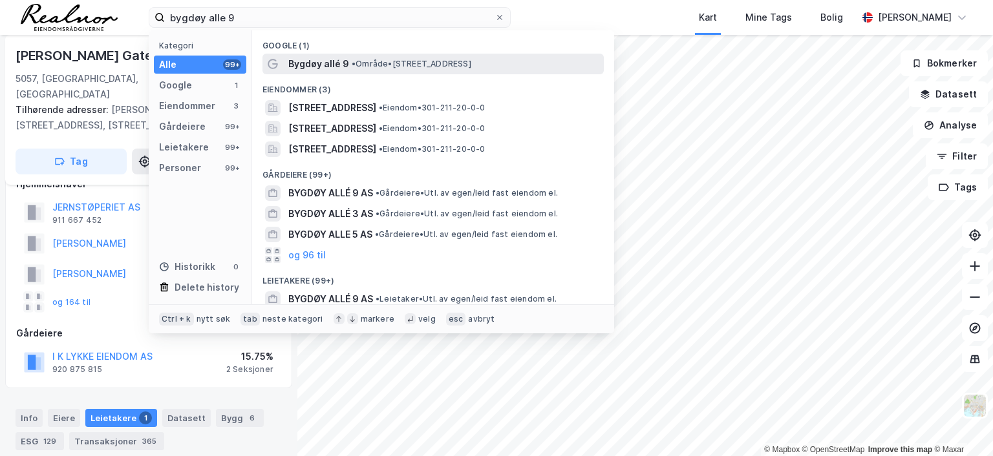
click at [354, 63] on span "•" at bounding box center [354, 64] width 4 height 10
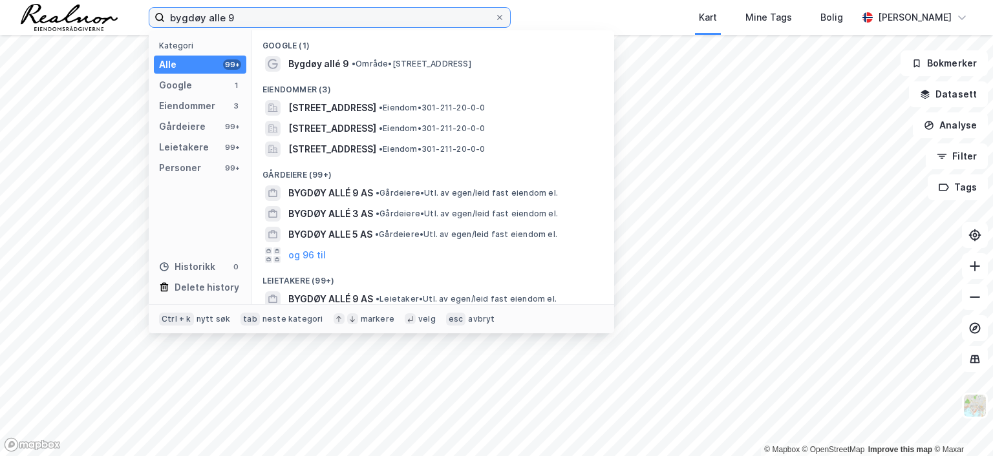
click at [249, 13] on input "bygdøy alle 9" at bounding box center [330, 17] width 330 height 19
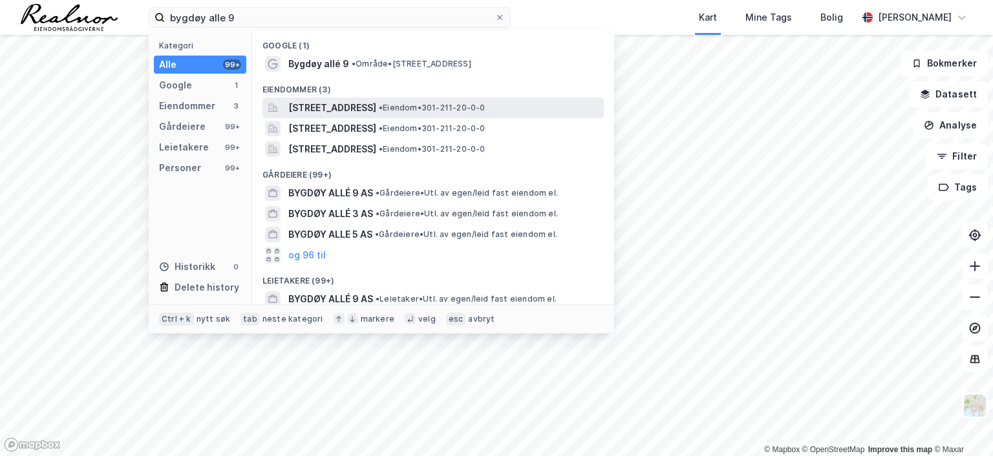
click at [343, 109] on span "[STREET_ADDRESS]" at bounding box center [332, 108] width 88 height 16
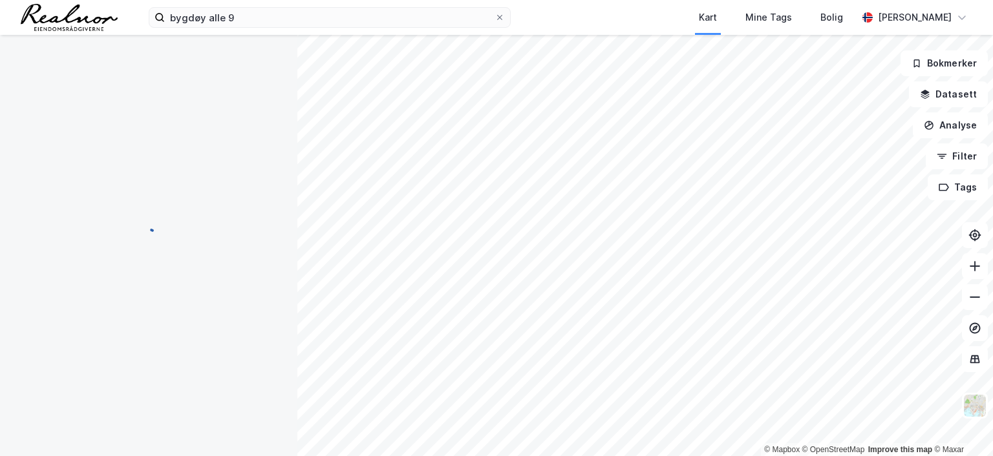
scroll to position [129, 0]
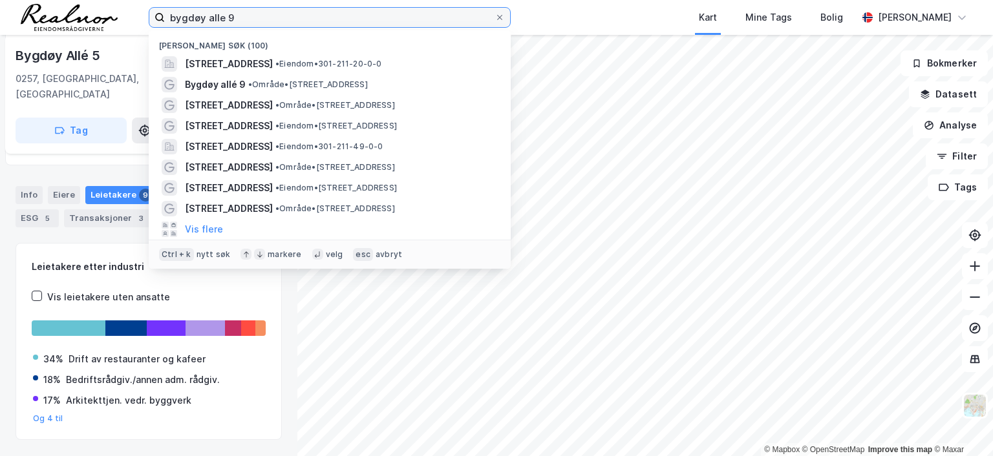
click at [267, 17] on input "bygdøy alle 9" at bounding box center [330, 17] width 330 height 19
drag, startPoint x: 259, startPoint y: 15, endPoint x: 67, endPoint y: 12, distance: 191.4
click at [67, 12] on div "bygdøy alle 9 Nylige søk (100) [STREET_ADDRESS] • Eiendom • 301-211-20-0-0 Bygd…" at bounding box center [496, 17] width 993 height 35
type input "bjerknes eiendom"
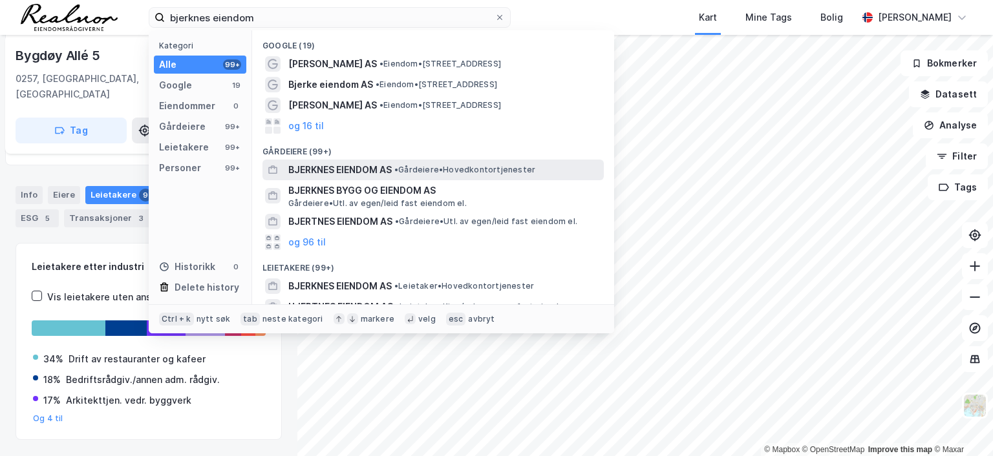
click at [366, 164] on span "BJERKNES EIENDOM AS" at bounding box center [339, 170] width 103 height 16
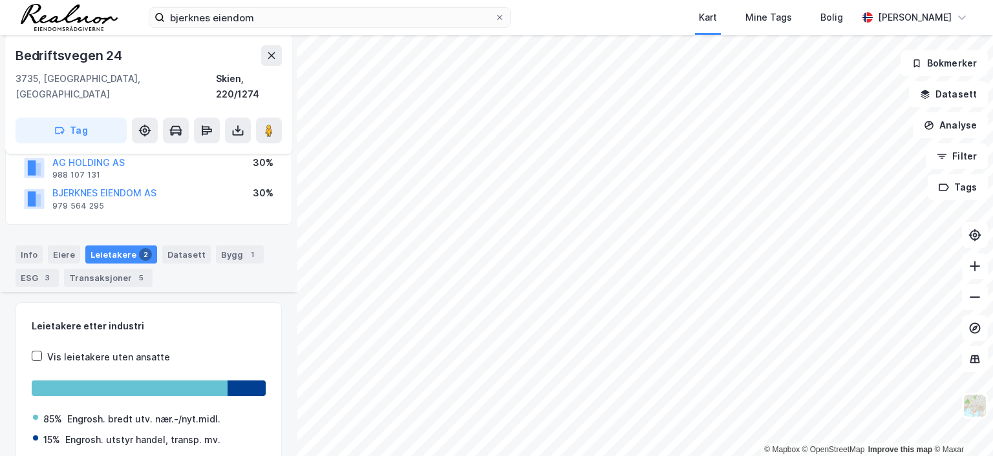
scroll to position [112, 0]
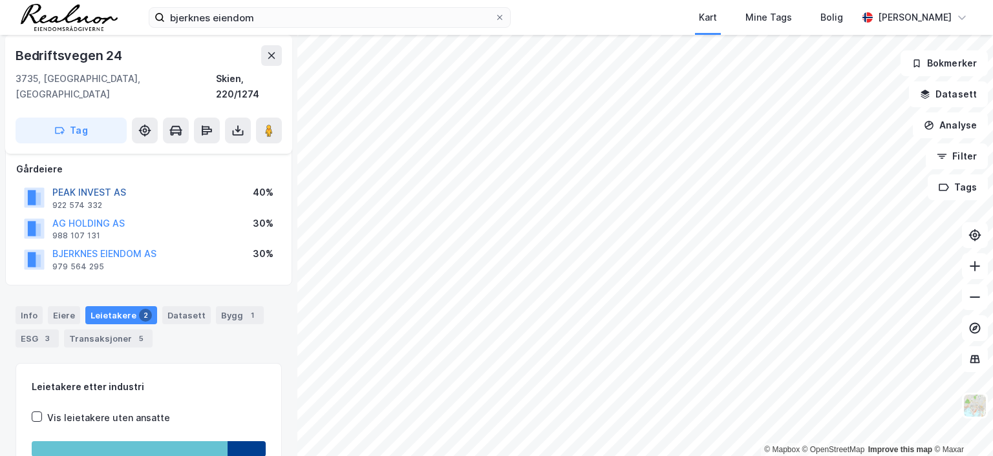
click at [0, 0] on button "PEAK INVEST AS" at bounding box center [0, 0] width 0 height 0
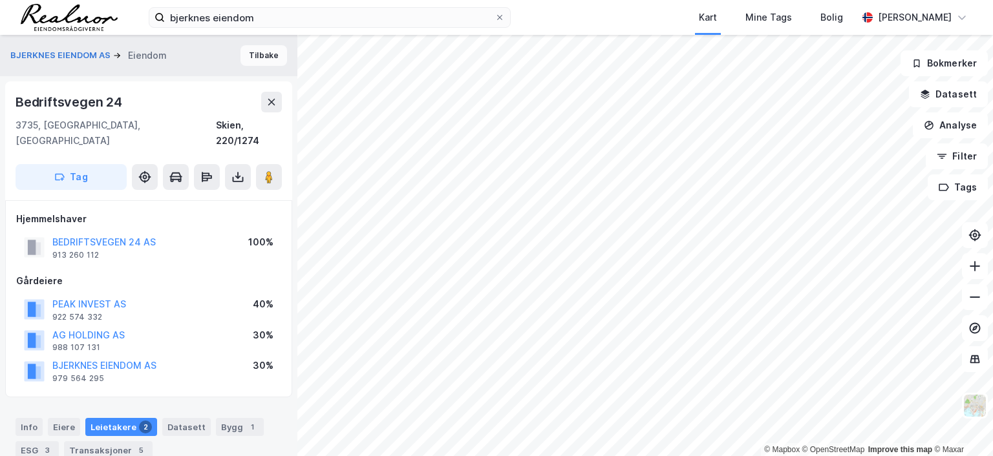
click at [257, 54] on button "Tilbake" at bounding box center [263, 55] width 47 height 21
